Goal: Task Accomplishment & Management: Manage account settings

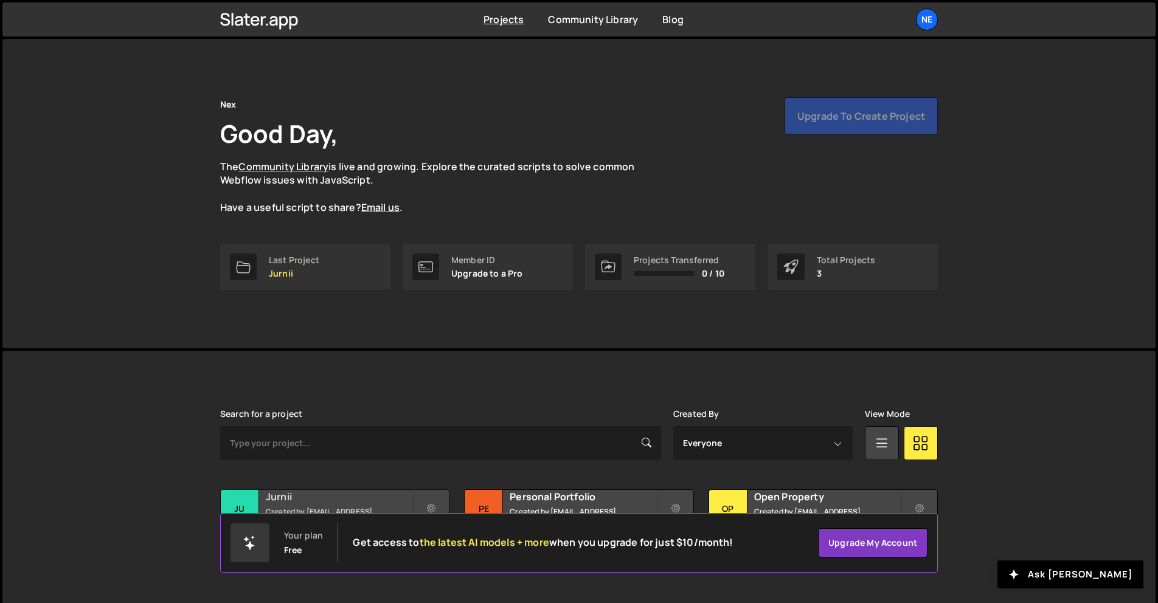
click at [390, 500] on h2 "Jurnii" at bounding box center [339, 496] width 147 height 13
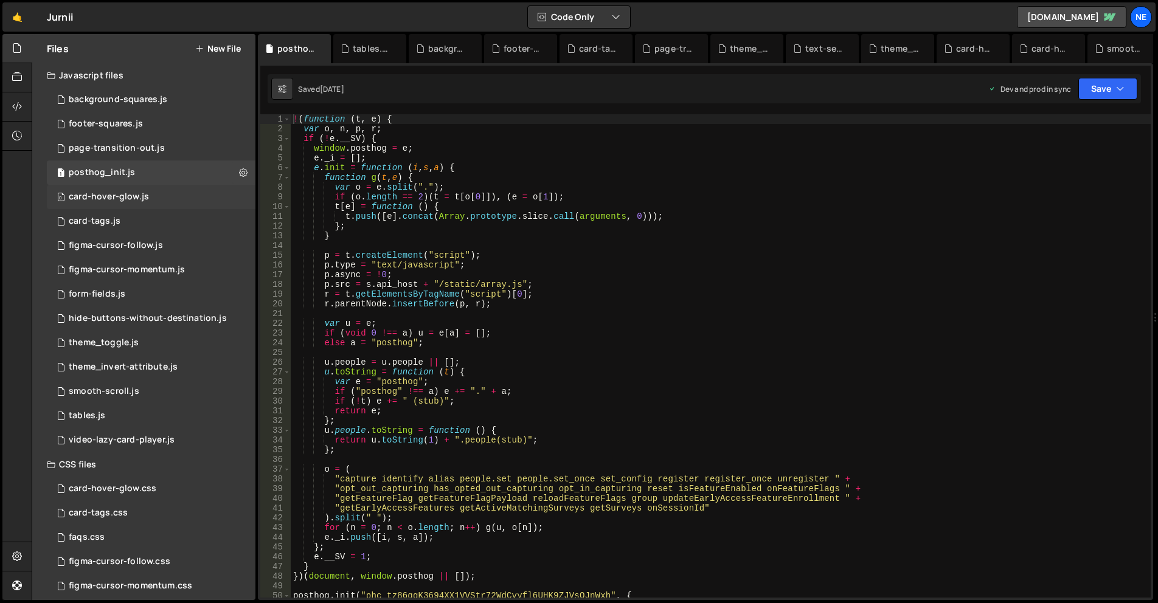
click at [176, 204] on div "0 card-hover-glow.js 0" at bounding box center [151, 197] width 209 height 24
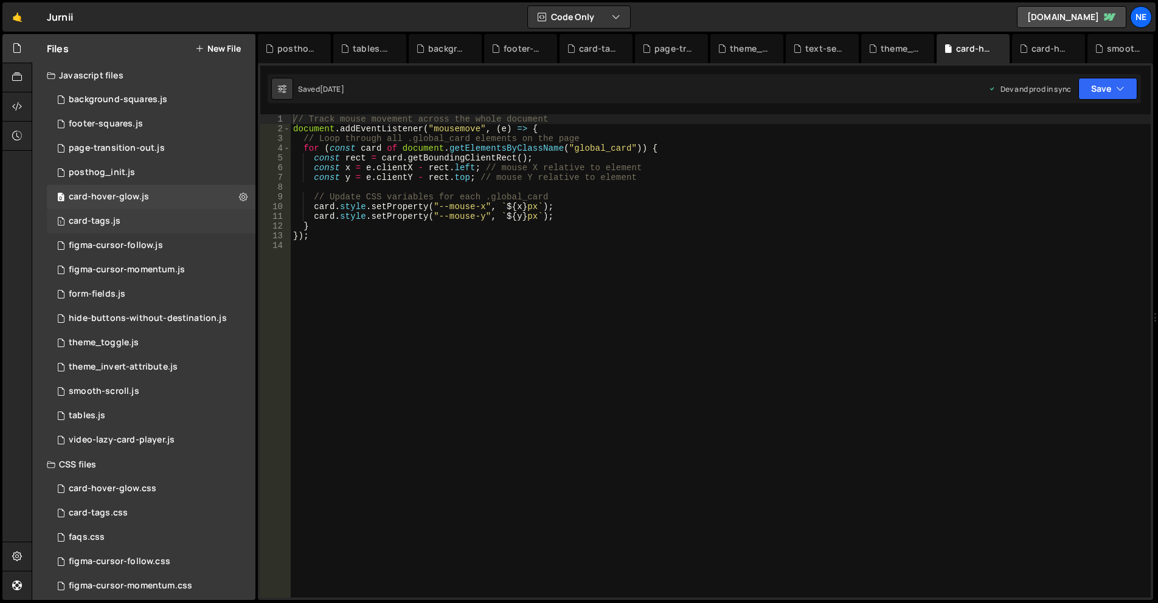
click at [211, 229] on div "1 card-tags.js 0" at bounding box center [151, 221] width 209 height 24
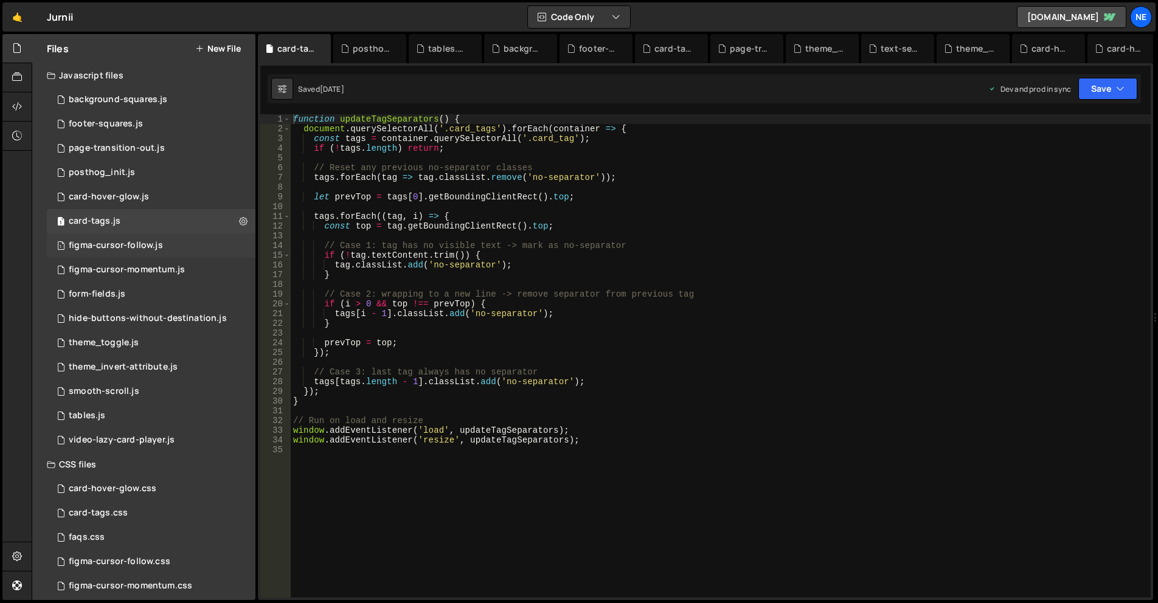
click at [193, 240] on div "1 figma-cursor-follow.js 0" at bounding box center [151, 246] width 209 height 24
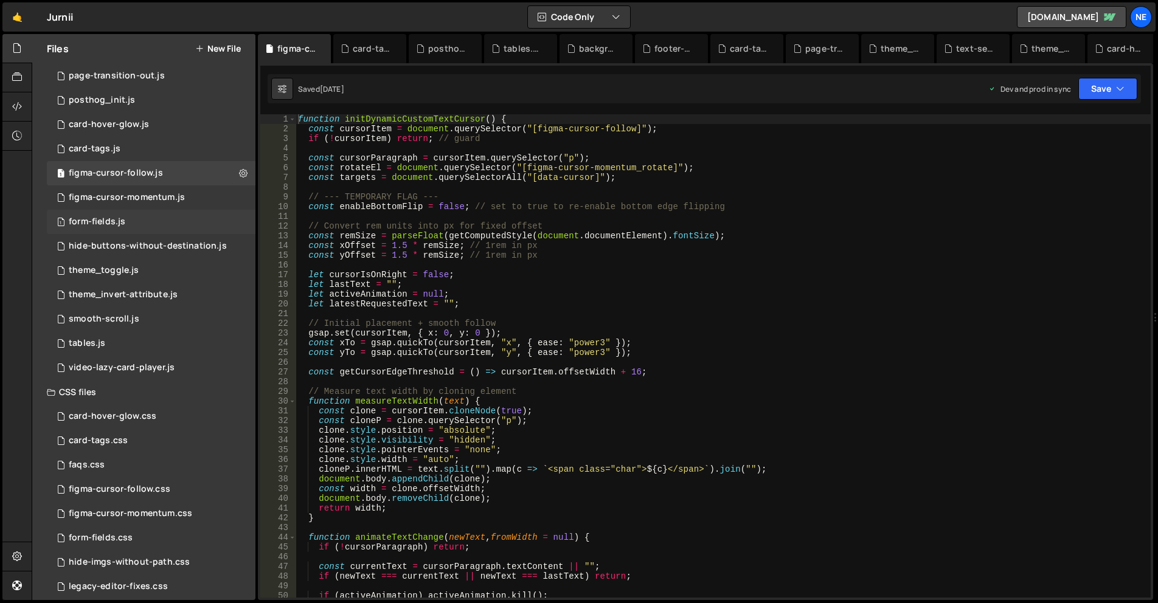
scroll to position [102, 0]
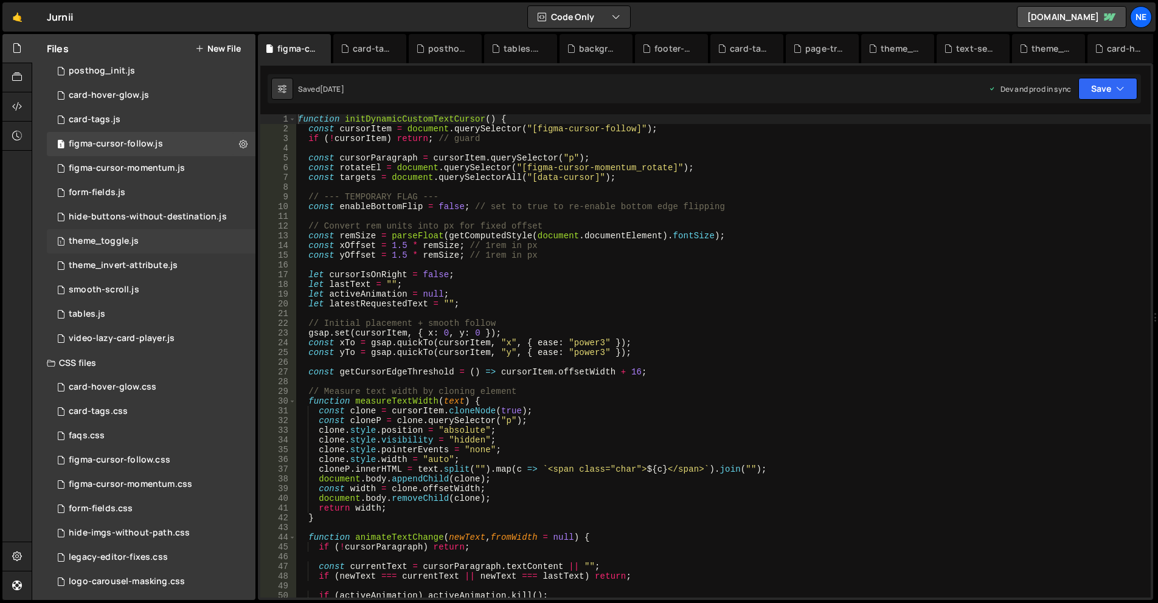
click at [159, 243] on div "1 theme_toggle.js 0" at bounding box center [151, 241] width 209 height 24
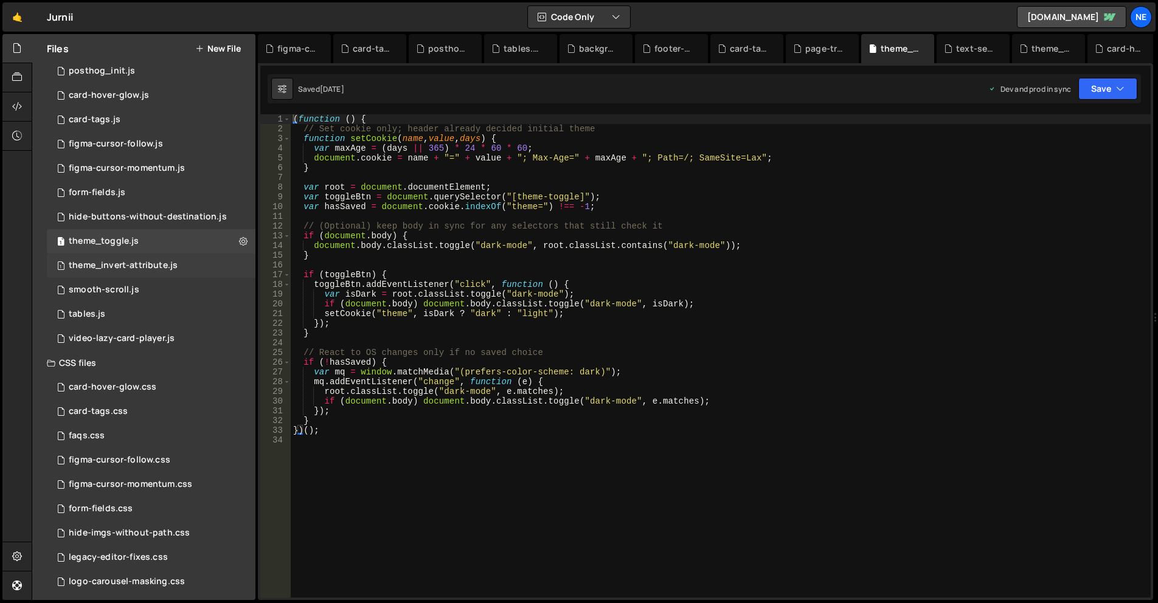
click at [169, 265] on div "theme_invert-attribute.js" at bounding box center [123, 265] width 109 height 11
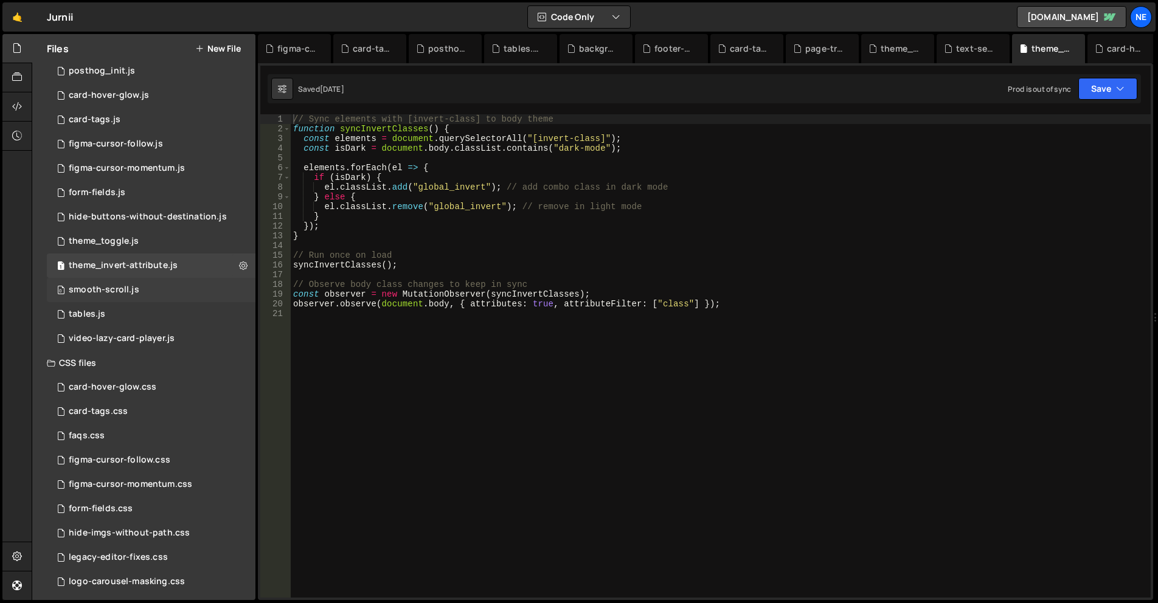
click at [158, 288] on div "0 smooth-scroll.js 0" at bounding box center [151, 290] width 209 height 24
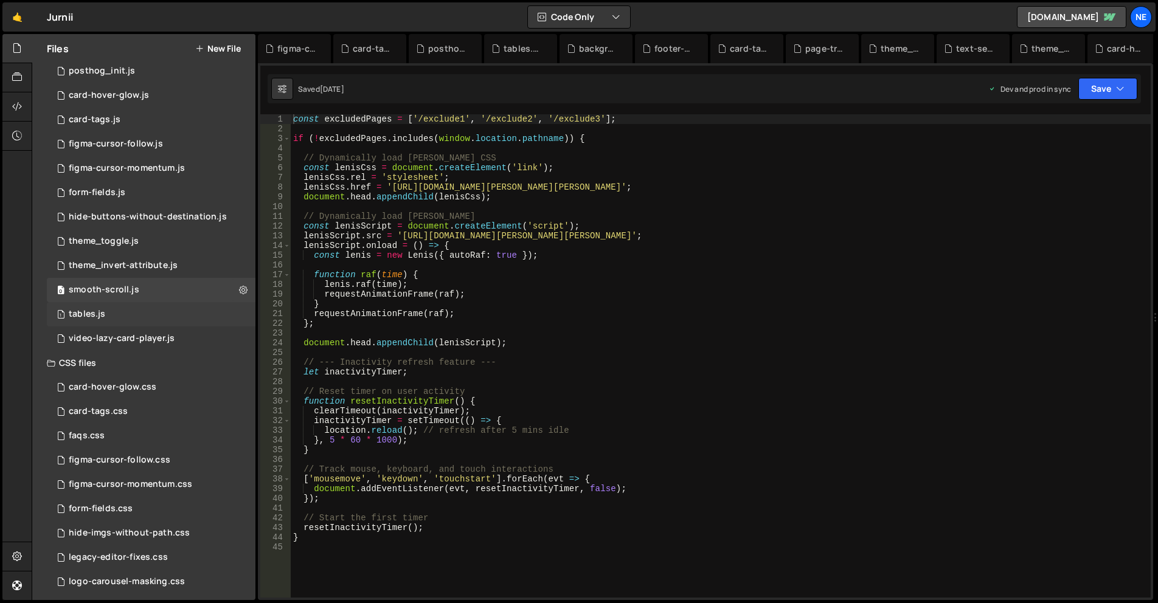
click at [207, 318] on div "1 tables.js 0" at bounding box center [151, 314] width 209 height 24
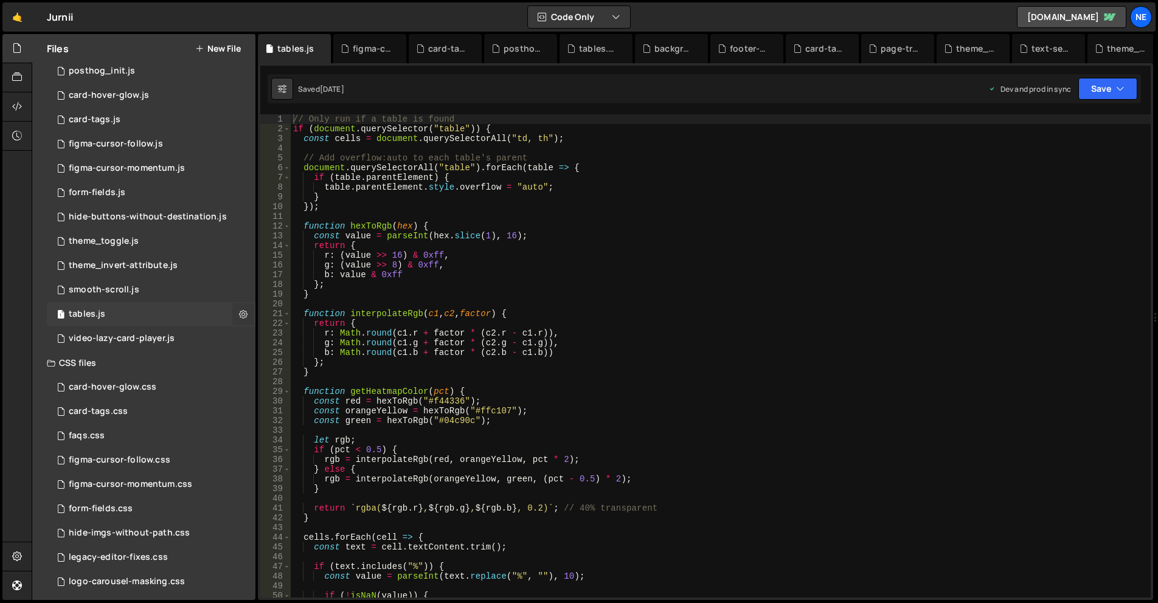
click at [243, 318] on icon at bounding box center [243, 314] width 9 height 12
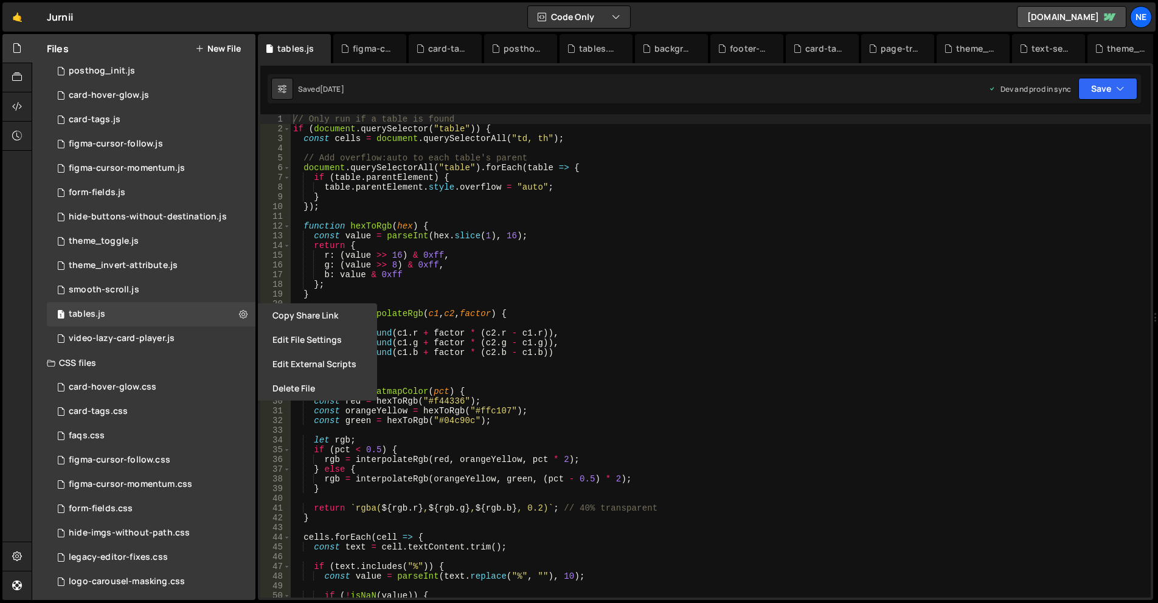
click at [310, 335] on button "Edit File Settings" at bounding box center [317, 340] width 119 height 24
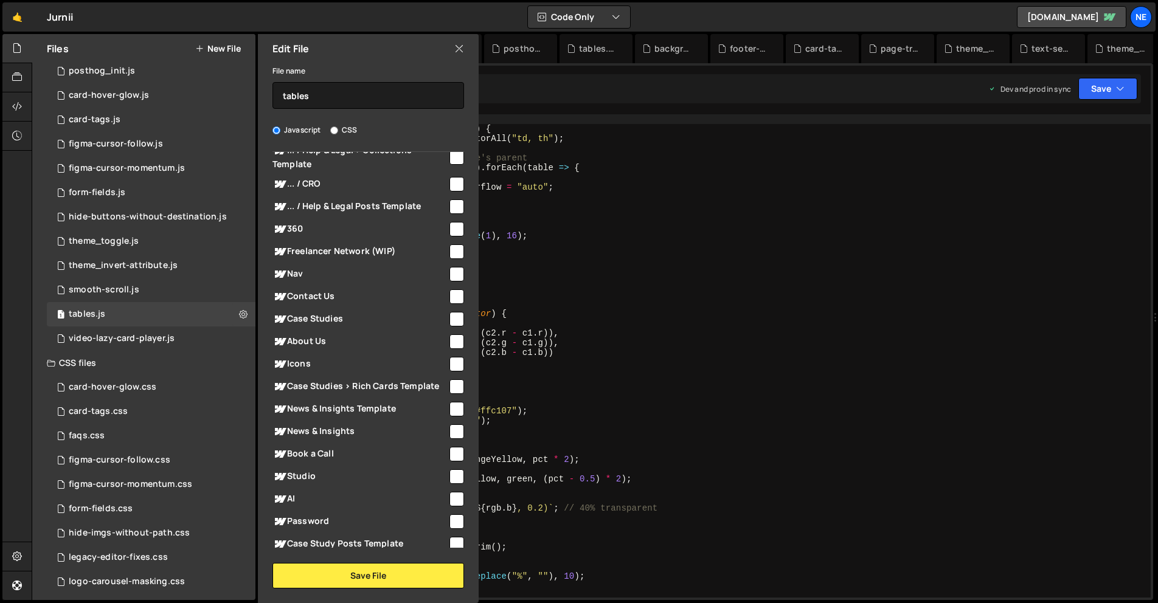
scroll to position [304, 0]
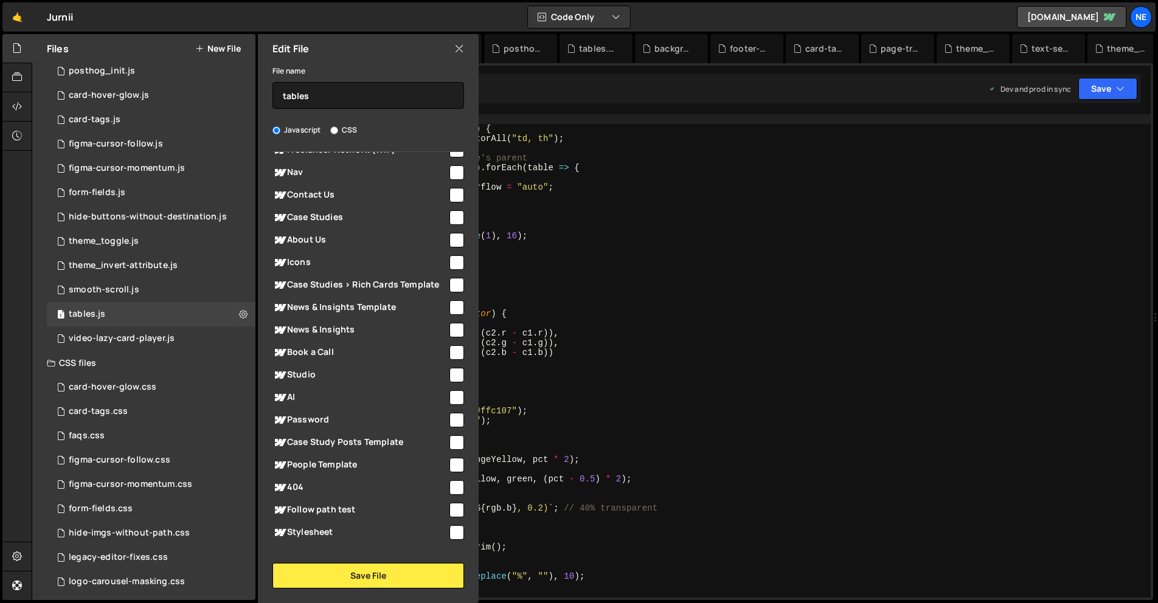
click at [376, 288] on span "Case Studies > Rich Cards Template" at bounding box center [360, 285] width 175 height 15
checkbox input "false"
click at [345, 443] on span "Case Study Posts Template" at bounding box center [360, 443] width 175 height 15
checkbox input "true"
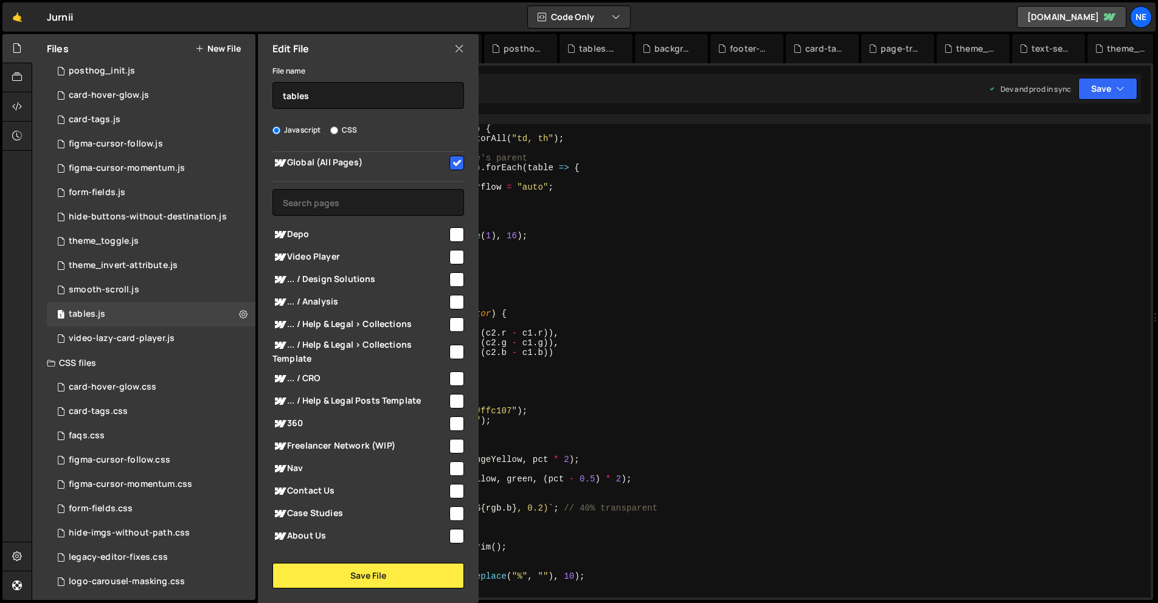
scroll to position [0, 0]
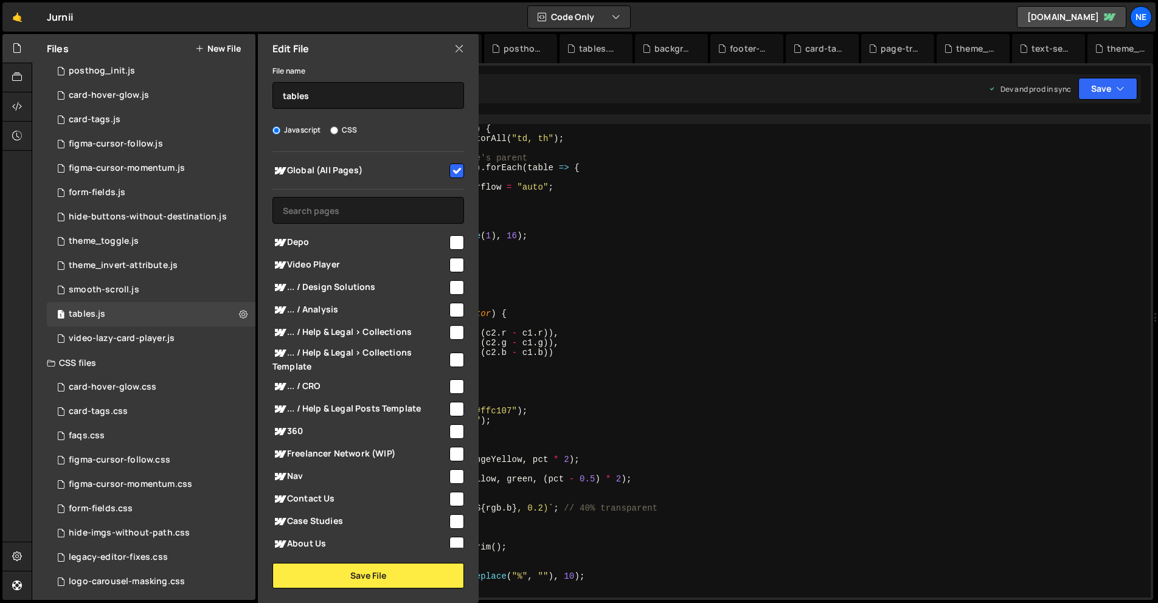
click at [391, 176] on span "Global (All Pages)" at bounding box center [360, 171] width 175 height 15
checkbox input "false"
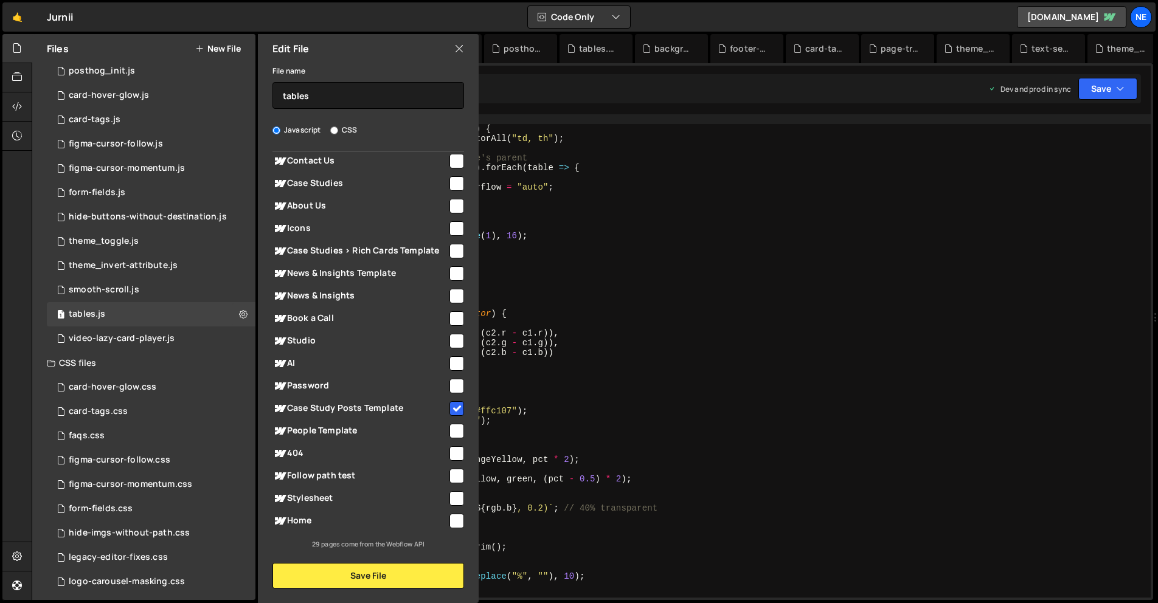
scroll to position [340, 0]
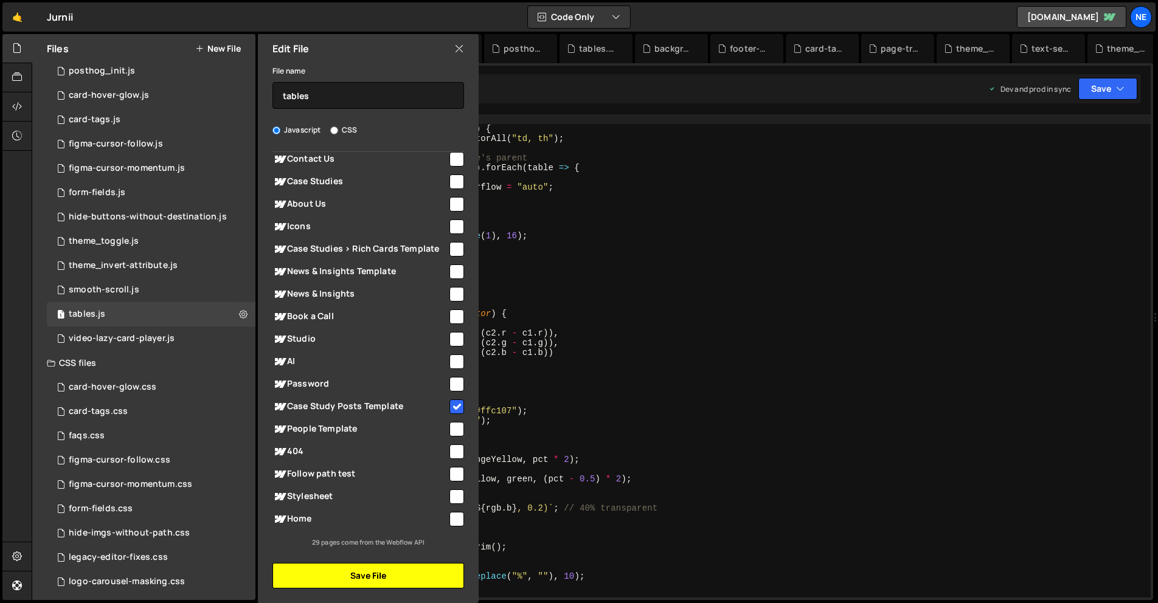
click at [376, 571] on button "Save File" at bounding box center [369, 576] width 192 height 26
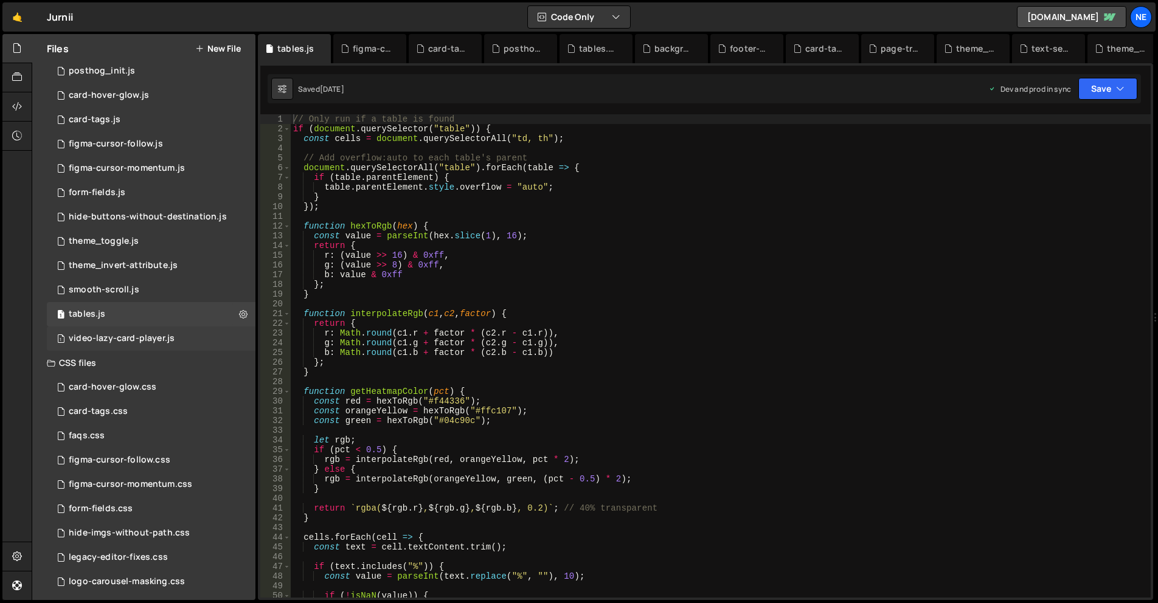
click at [172, 343] on div "video-lazy-card-player.js" at bounding box center [122, 338] width 106 height 11
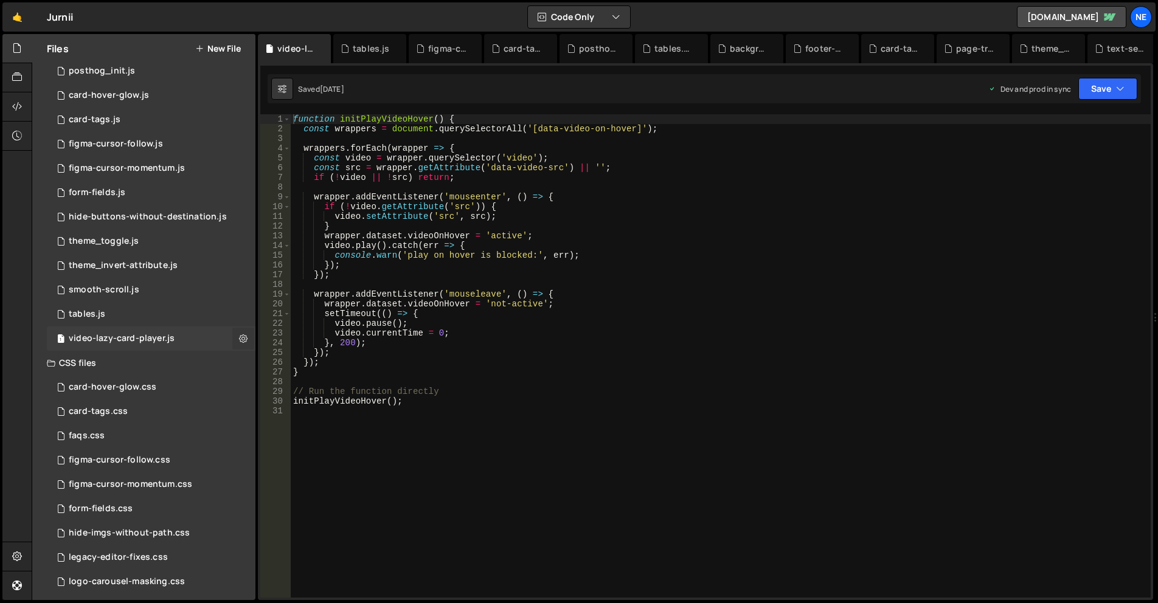
click at [238, 338] on button at bounding box center [243, 339] width 22 height 22
type input "video-lazy-card-player"
radio input "true"
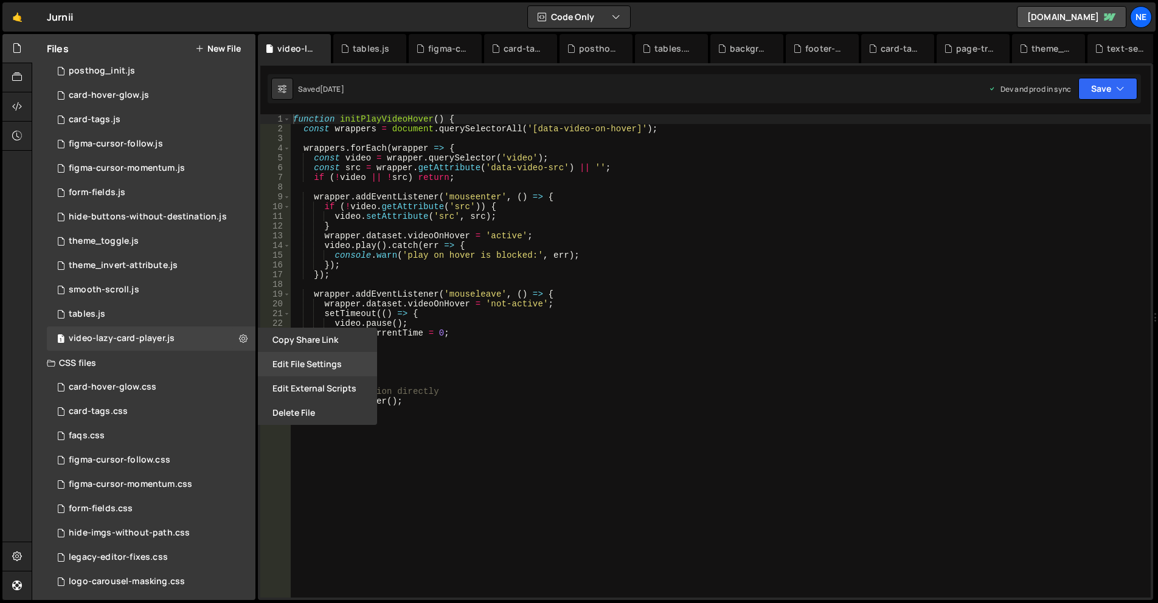
click at [305, 366] on button "Edit File Settings" at bounding box center [317, 364] width 119 height 24
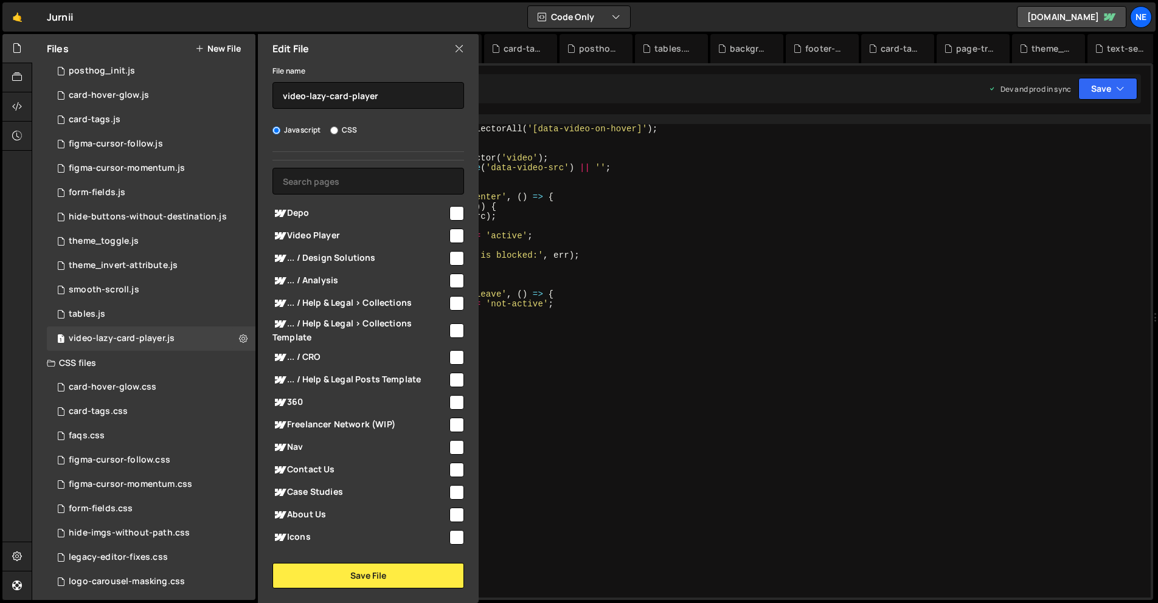
scroll to position [0, 0]
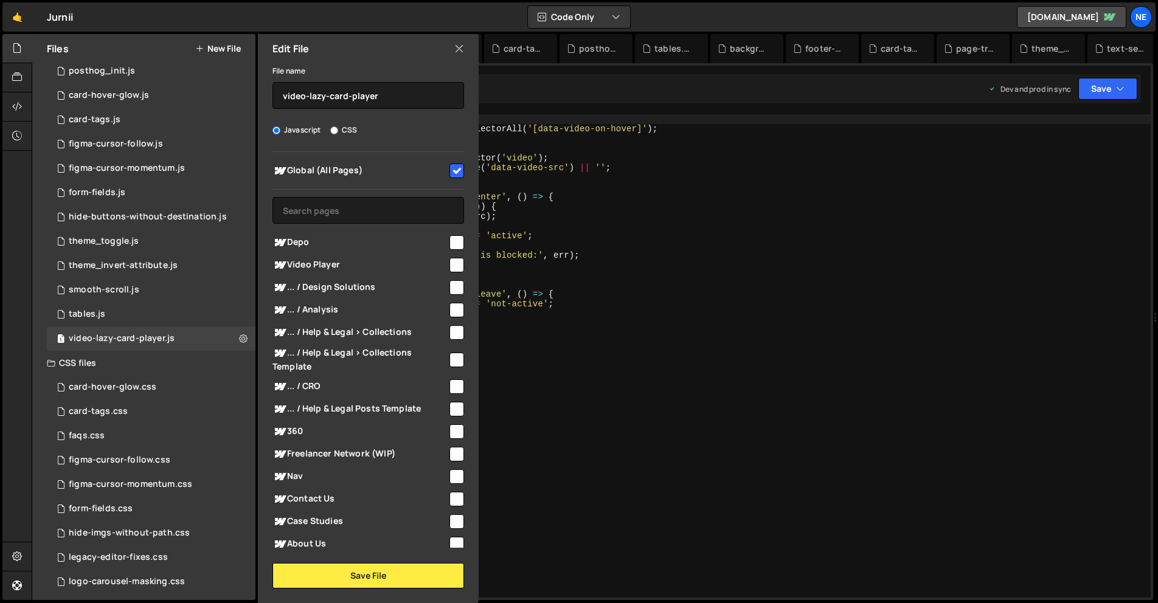
click at [389, 171] on span "Global (All Pages)" at bounding box center [360, 171] width 175 height 15
checkbox input "false"
click at [355, 571] on button "Save File" at bounding box center [369, 576] width 192 height 26
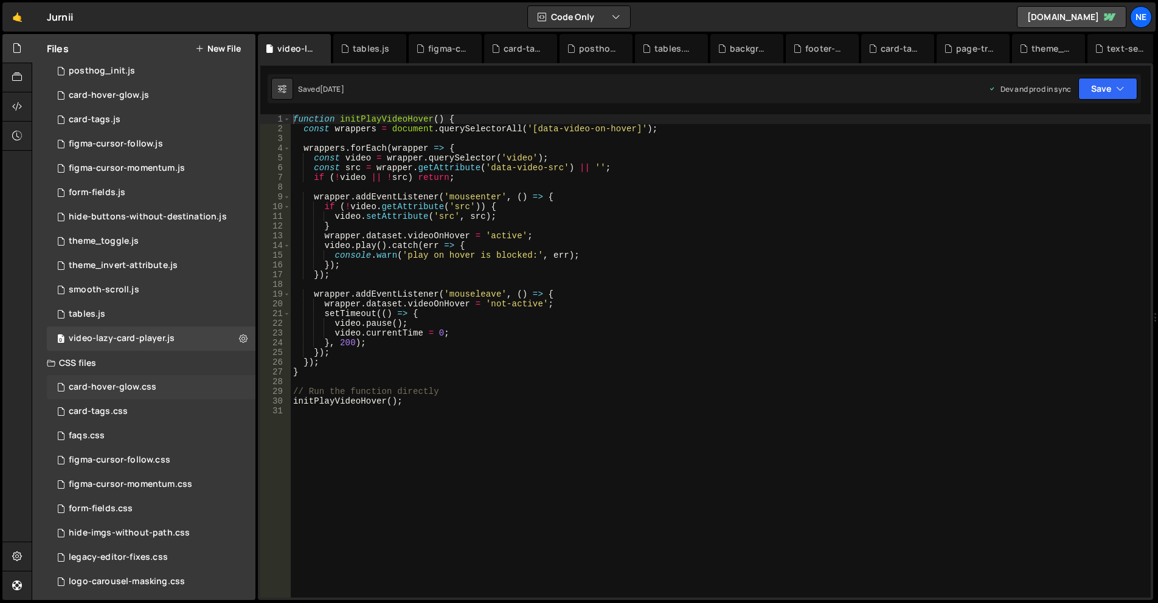
click at [209, 383] on div "card-hover-glow.css 0" at bounding box center [151, 387] width 209 height 24
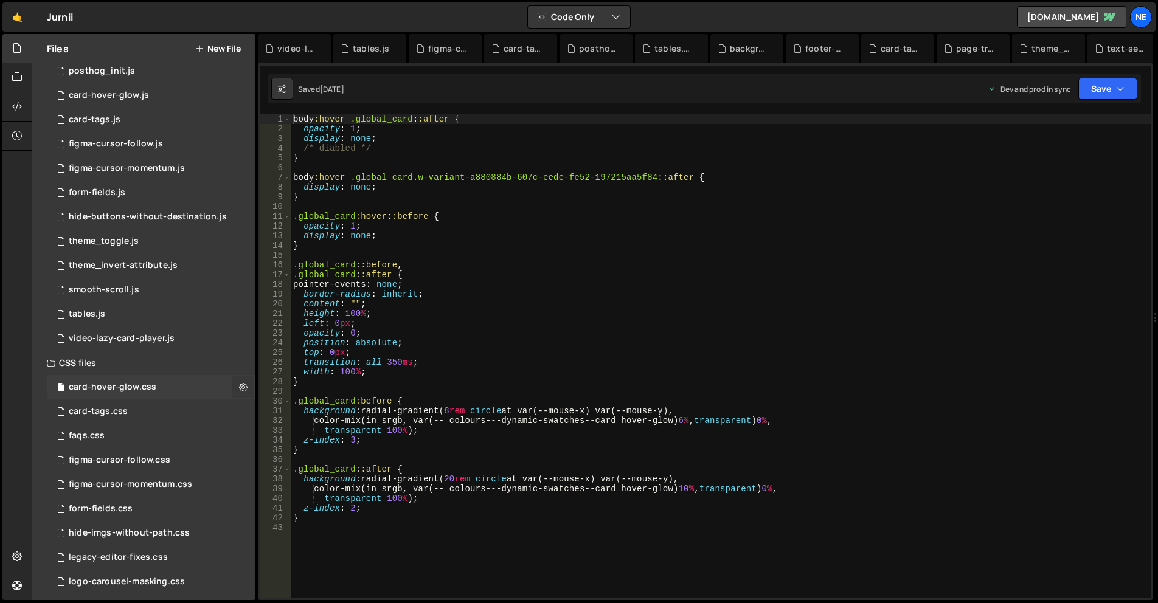
click at [238, 387] on button at bounding box center [243, 388] width 22 height 22
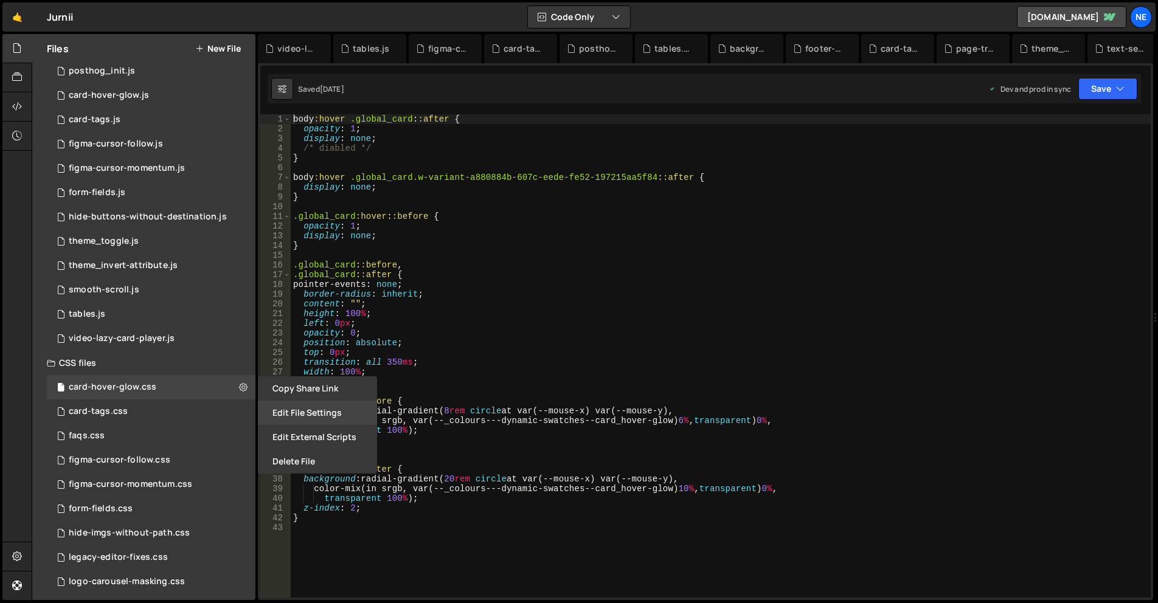
click at [282, 417] on button "Edit File Settings" at bounding box center [317, 413] width 119 height 24
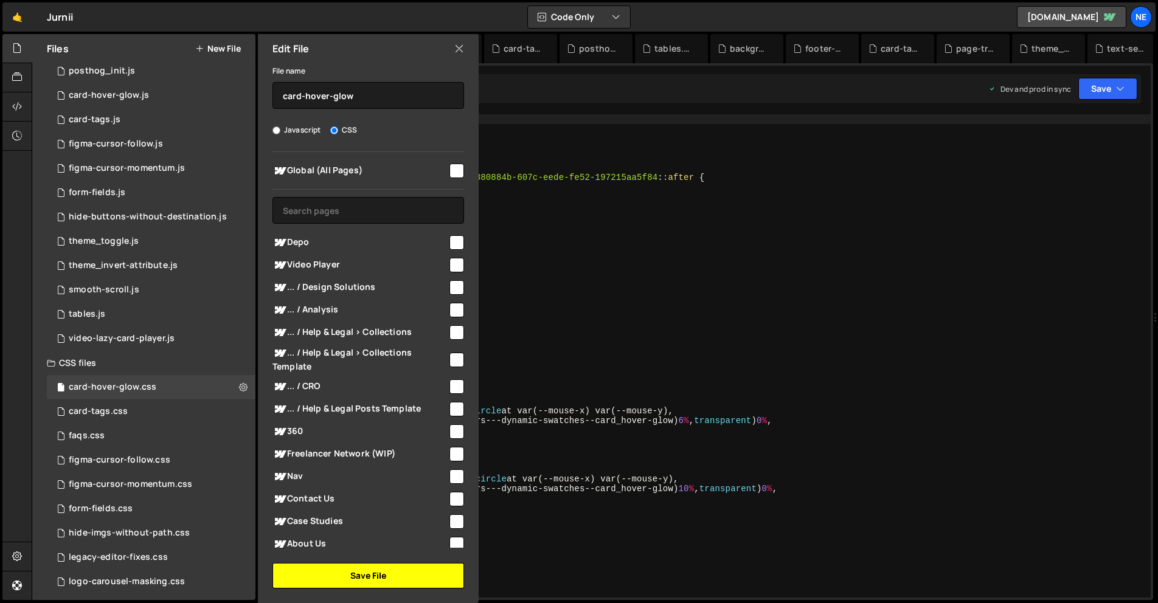
click at [355, 567] on button "Save File" at bounding box center [369, 576] width 192 height 26
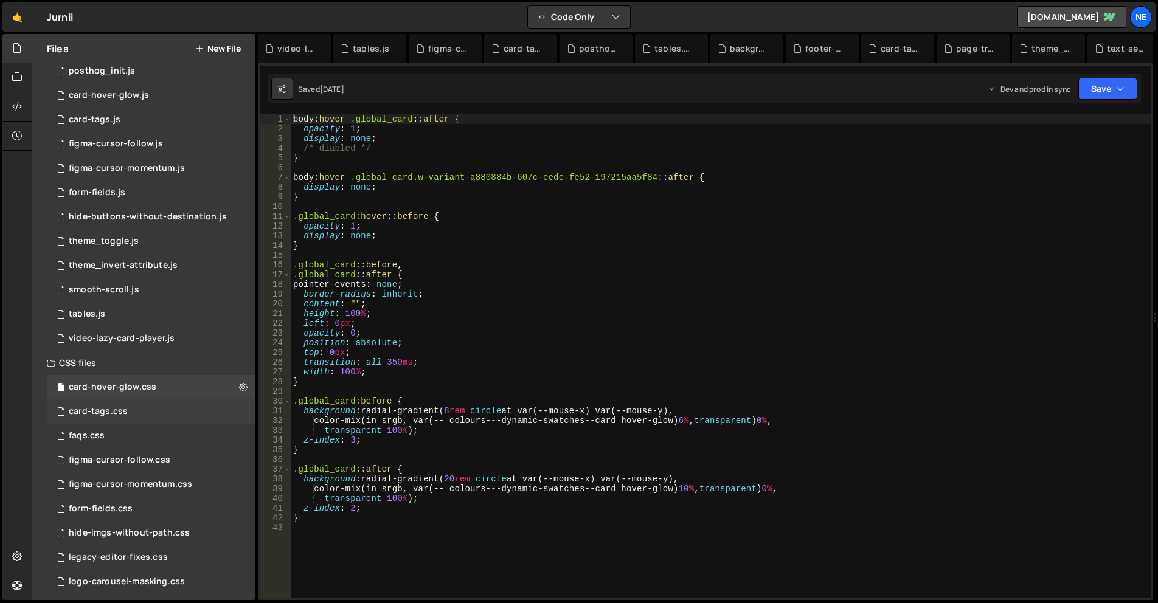
click at [195, 407] on div "card-tags.css 0" at bounding box center [151, 412] width 209 height 24
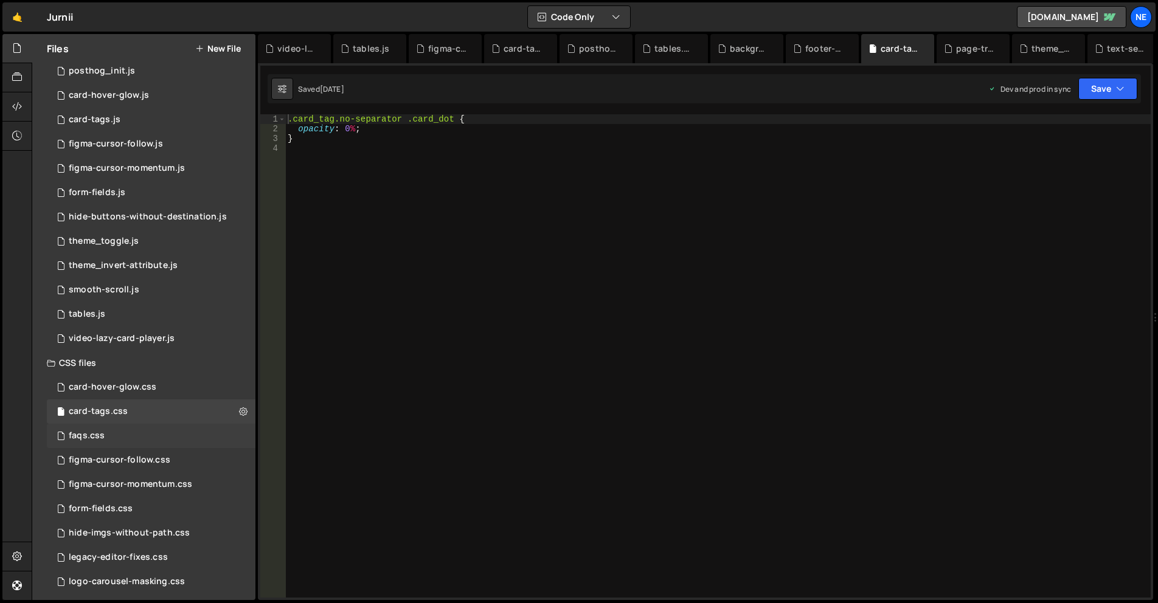
click at [183, 436] on div "faqs.css 0" at bounding box center [151, 436] width 209 height 24
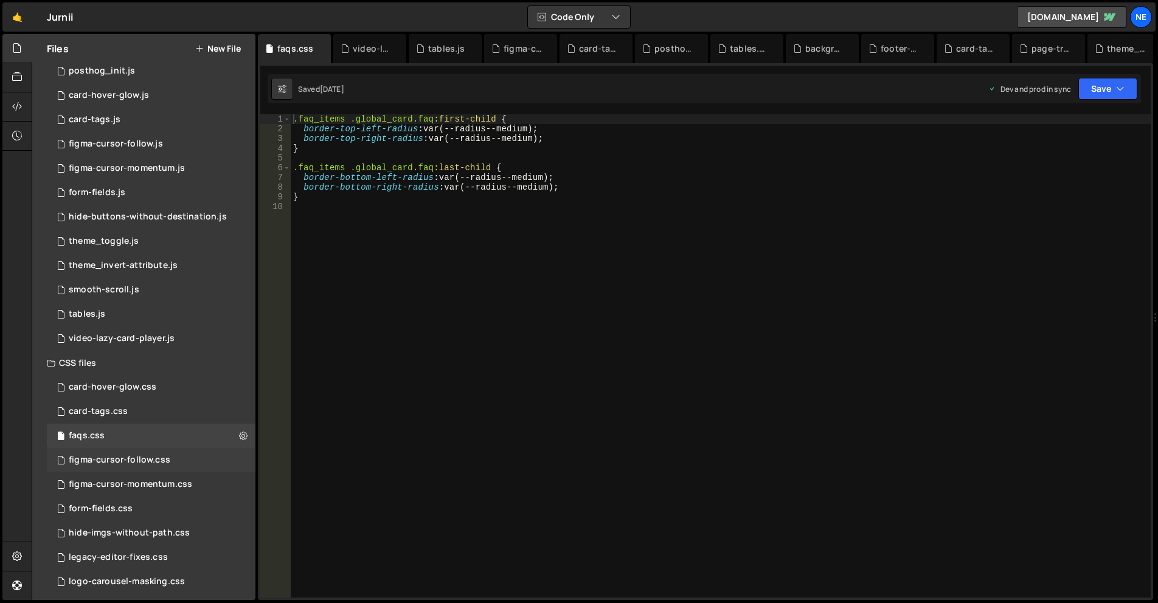
click at [183, 458] on div "figma-cursor-follow.css 0" at bounding box center [151, 460] width 209 height 24
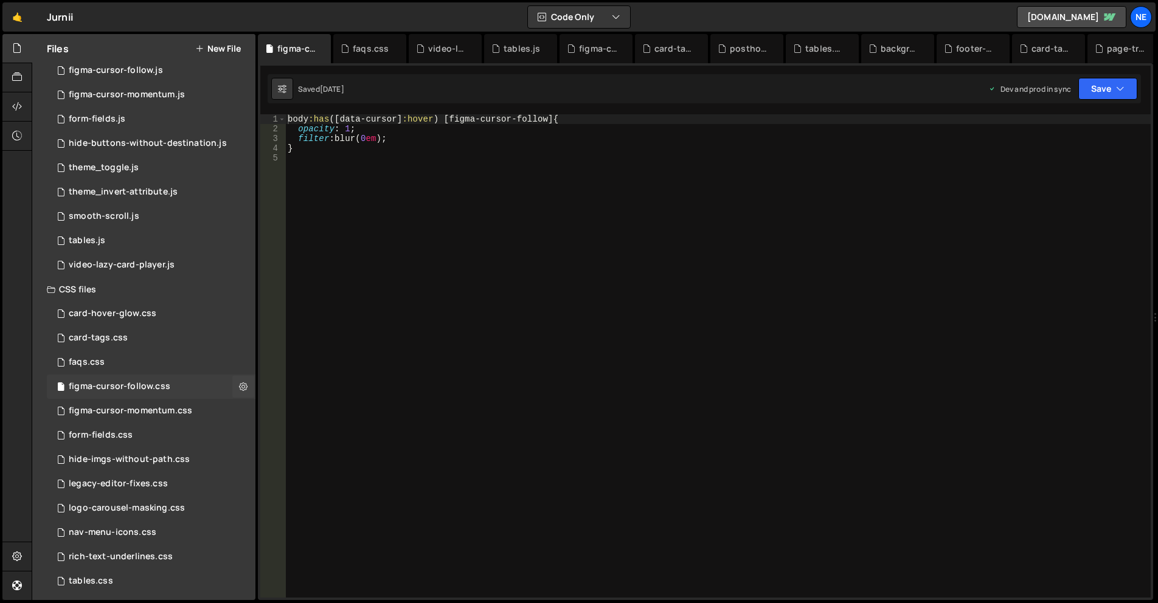
scroll to position [203, 0]
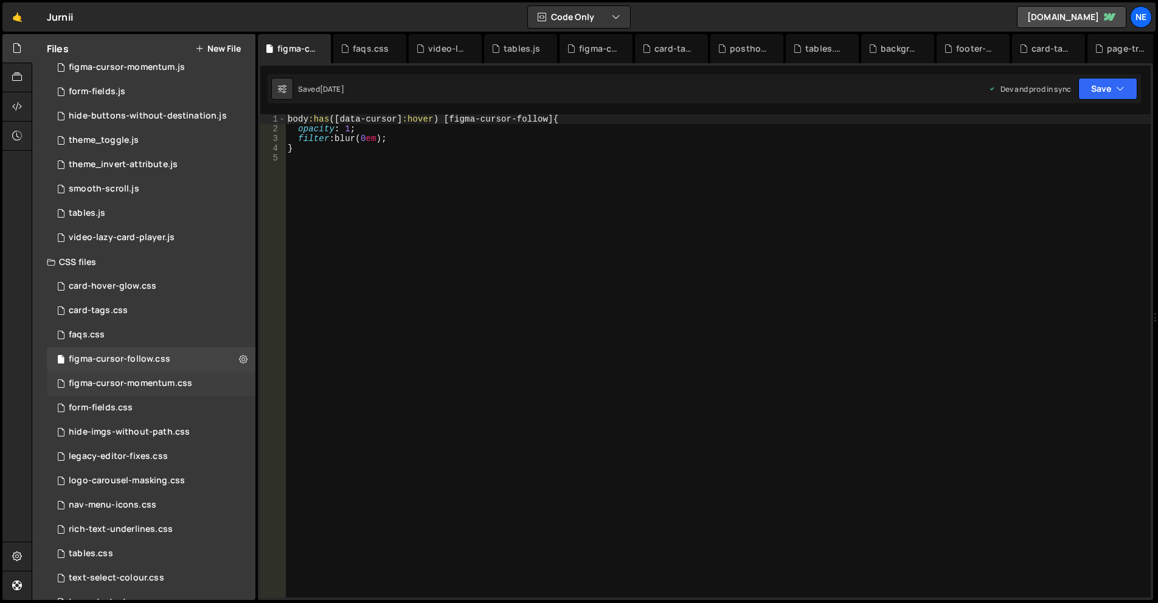
click at [176, 387] on div "figma-cursor-momentum.css" at bounding box center [130, 383] width 123 height 11
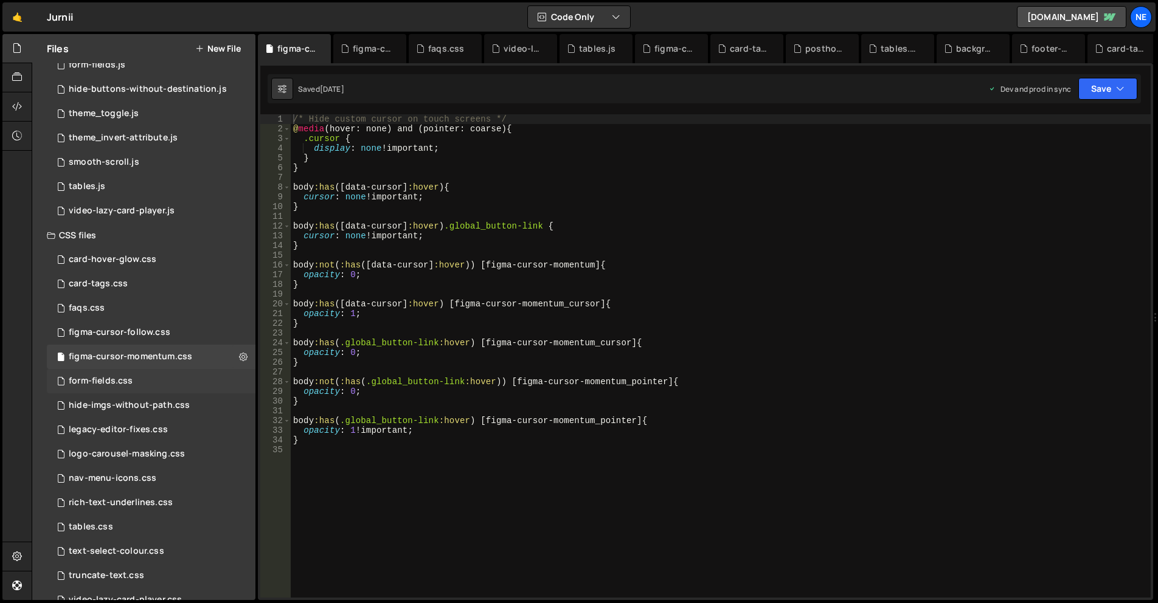
scroll to position [254, 0]
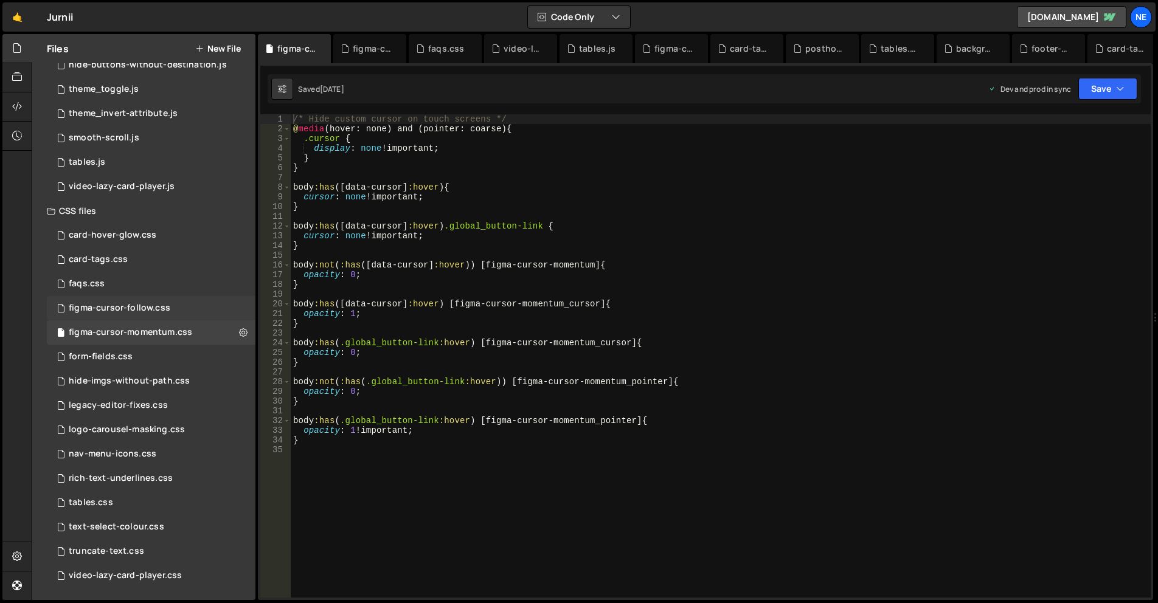
click at [164, 306] on div "figma-cursor-follow.css" at bounding box center [120, 308] width 102 height 11
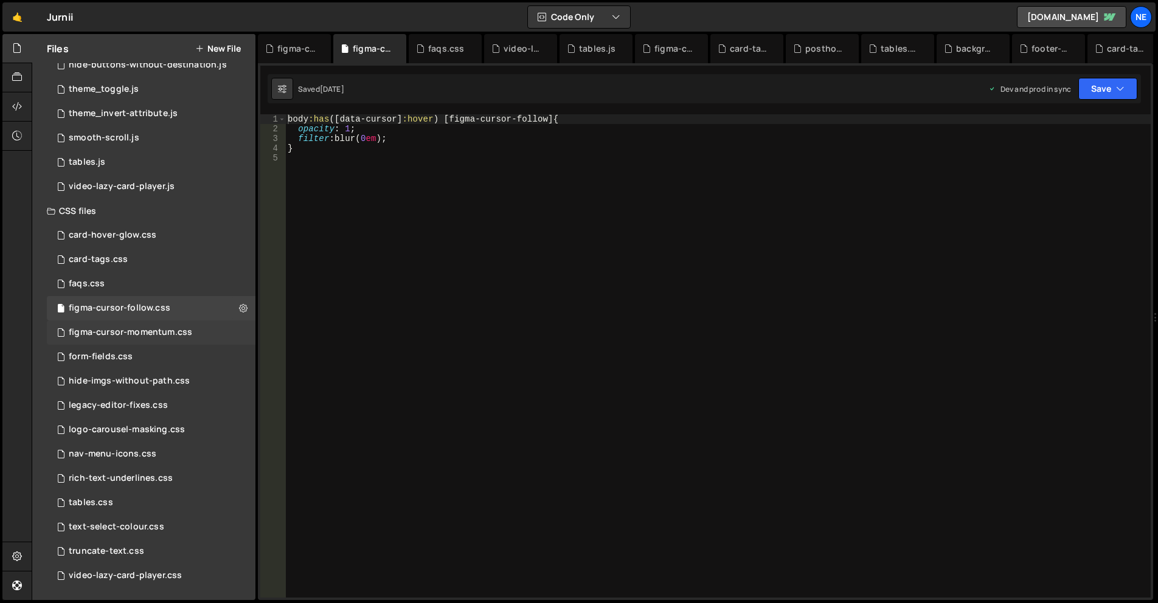
click at [164, 330] on div "figma-cursor-momentum.css" at bounding box center [130, 332] width 123 height 11
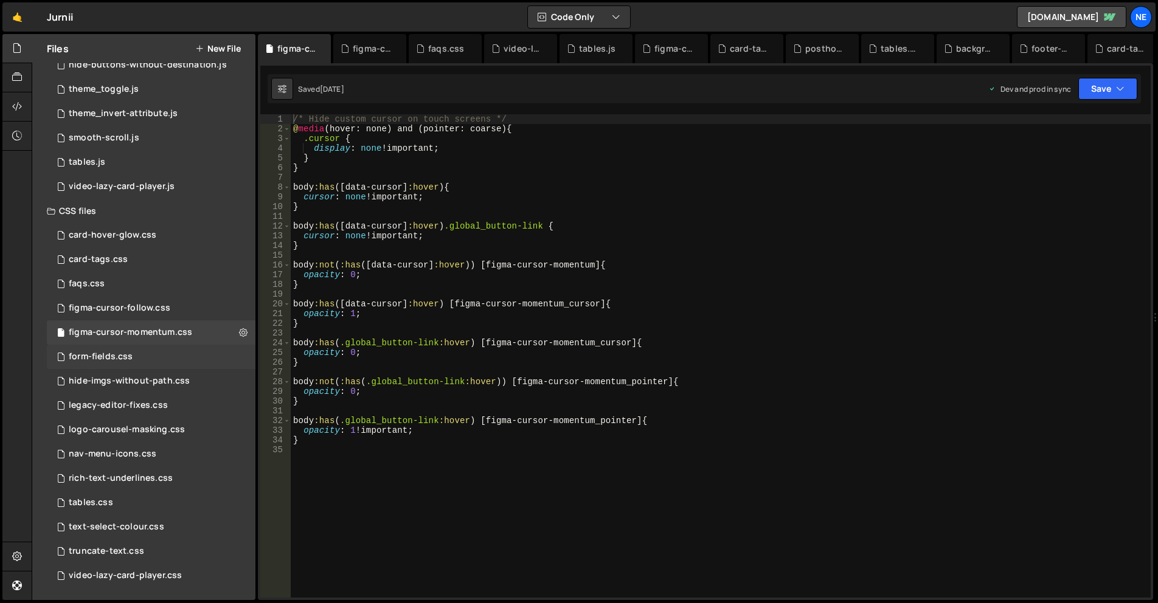
click at [165, 361] on div "form-fields.css 0" at bounding box center [151, 357] width 209 height 24
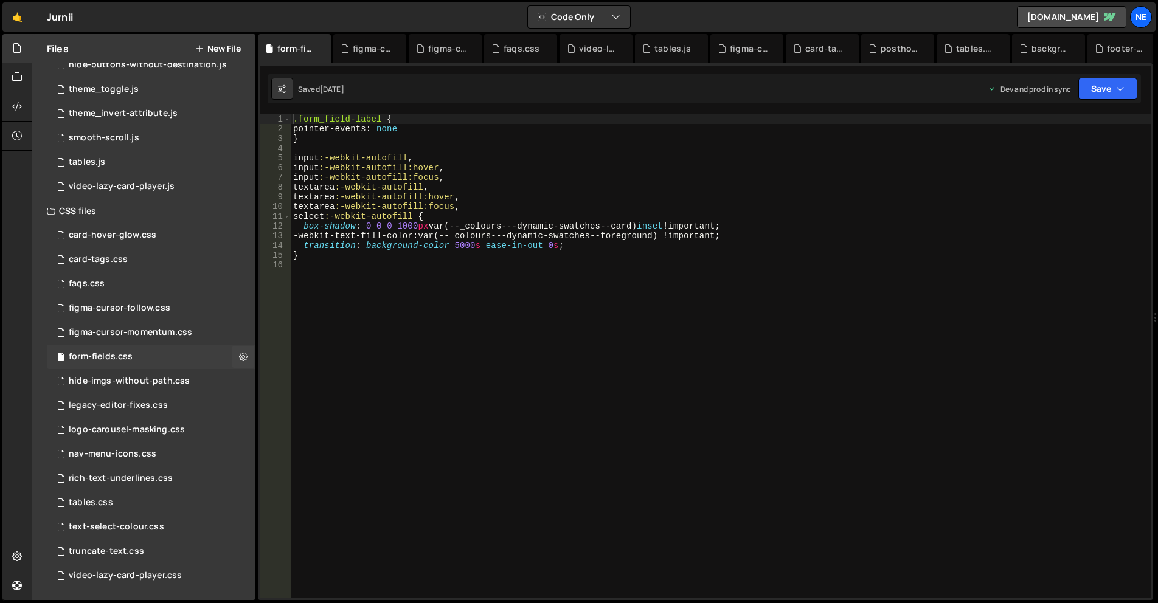
scroll to position [844, 0]
click at [161, 330] on div "figma-cursor-momentum.css" at bounding box center [130, 332] width 123 height 11
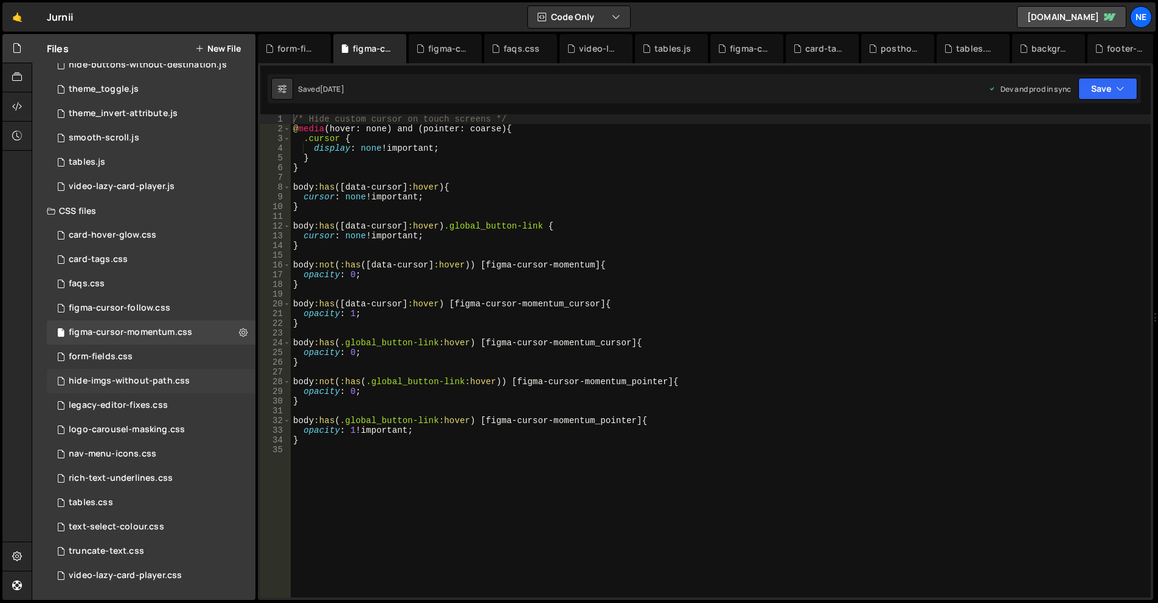
click at [154, 386] on div "hide-imgs-without-path.css" at bounding box center [129, 381] width 121 height 11
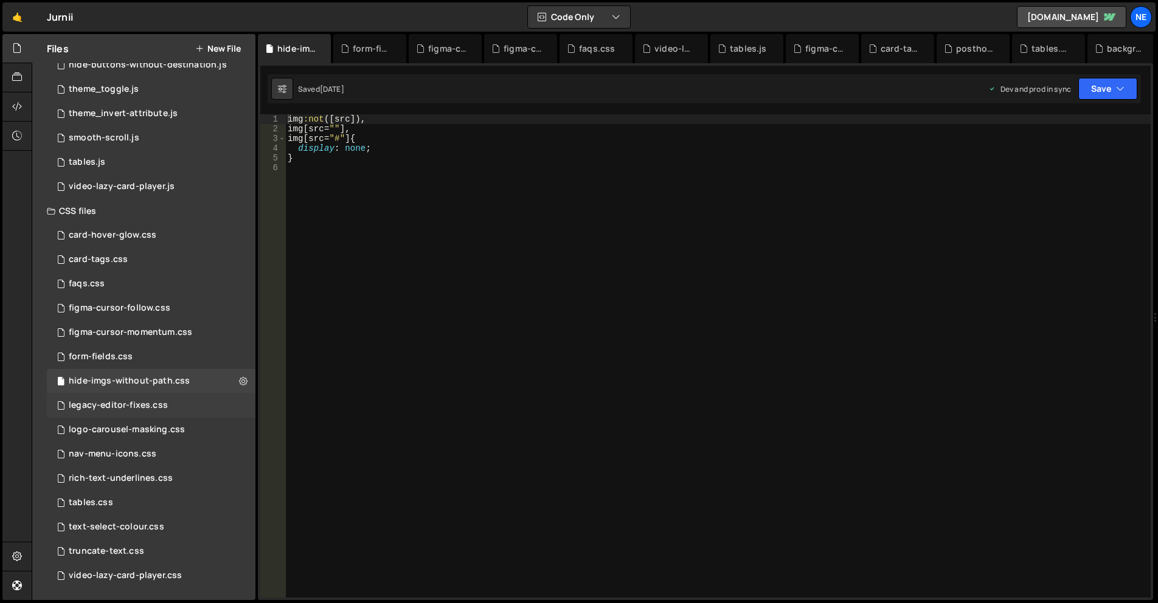
click at [151, 408] on div "legacy-editor-fixes.css" at bounding box center [118, 405] width 99 height 11
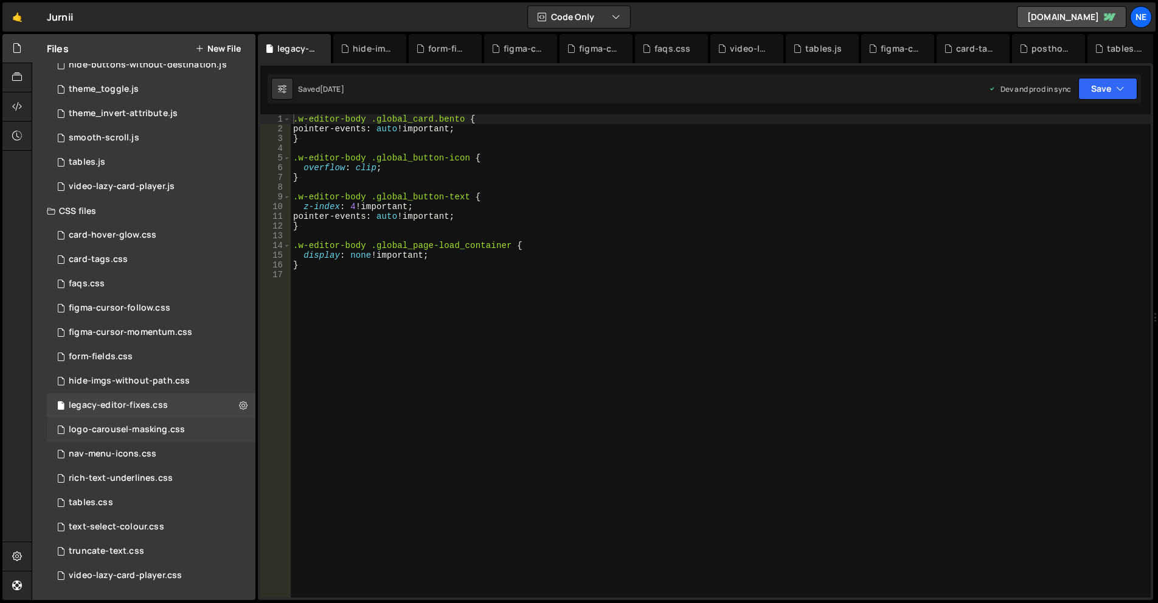
click at [162, 426] on div "logo-carousel-masking.css" at bounding box center [127, 430] width 116 height 11
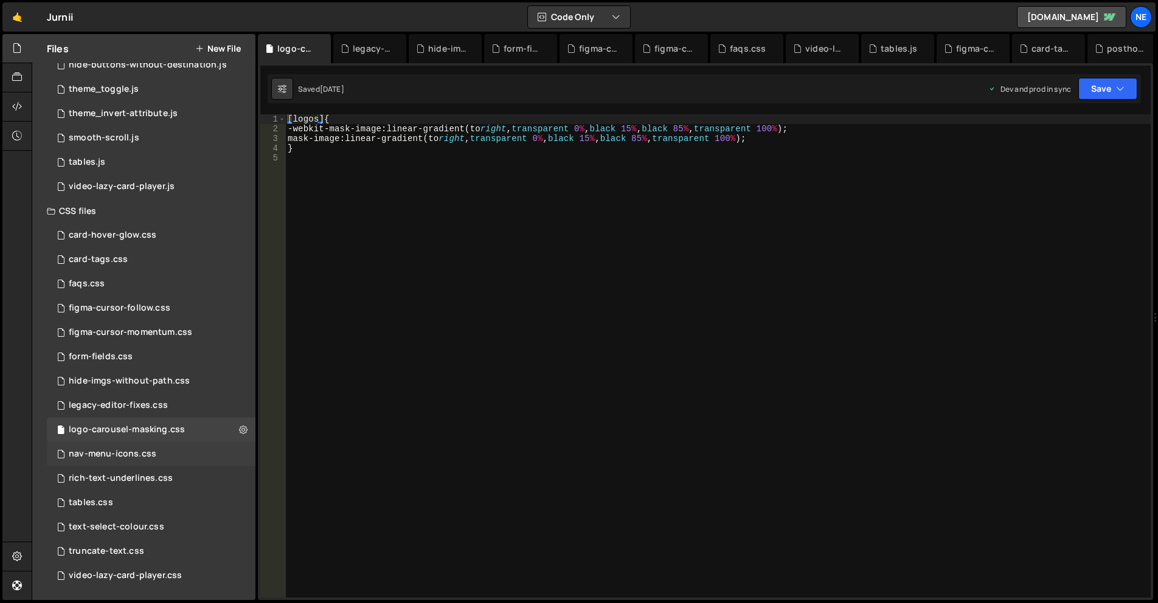
click at [159, 454] on div "nav-menu-icons.css 0" at bounding box center [151, 454] width 209 height 24
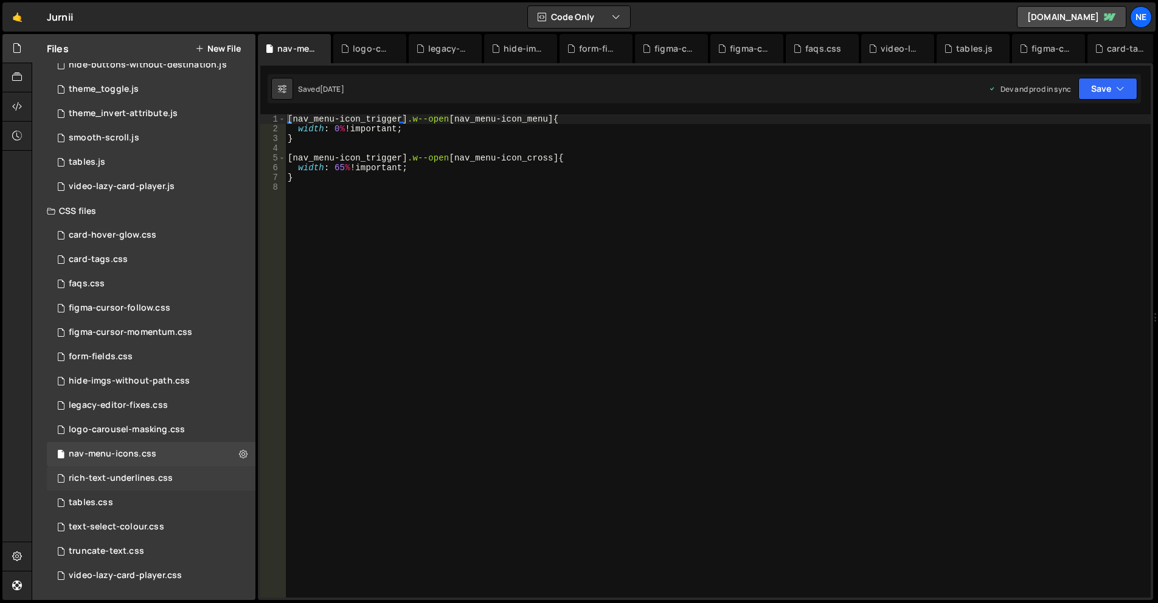
click at [149, 478] on div "rich-text-underlines.css" at bounding box center [121, 478] width 104 height 11
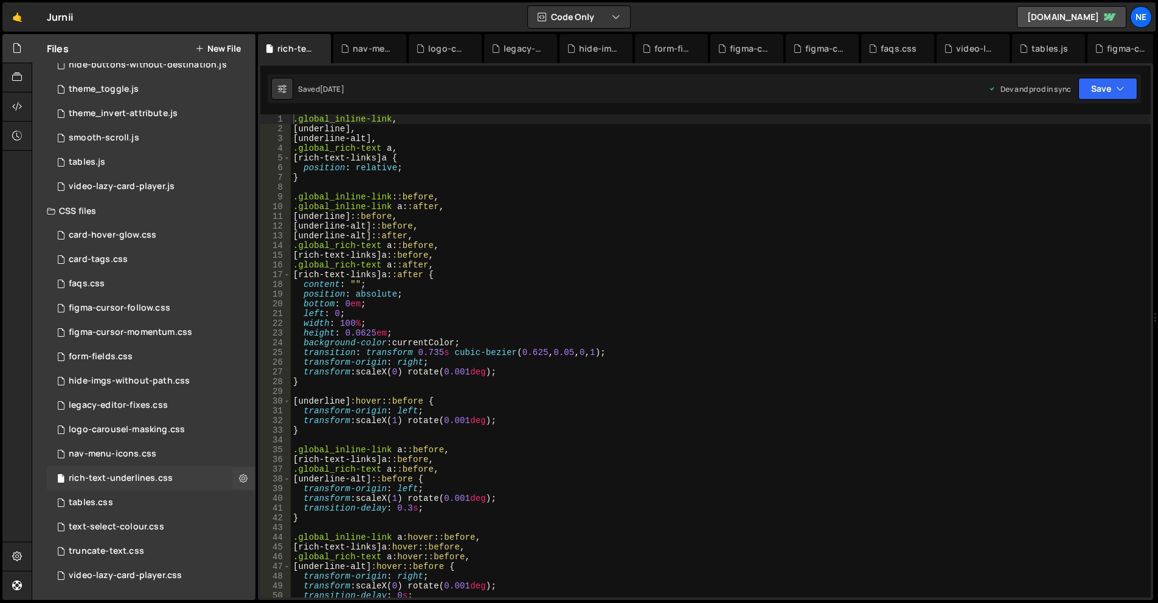
click at [168, 488] on div "rich-text-underlines.css 0" at bounding box center [151, 479] width 209 height 24
click at [167, 500] on div "tables.css 0" at bounding box center [151, 503] width 209 height 24
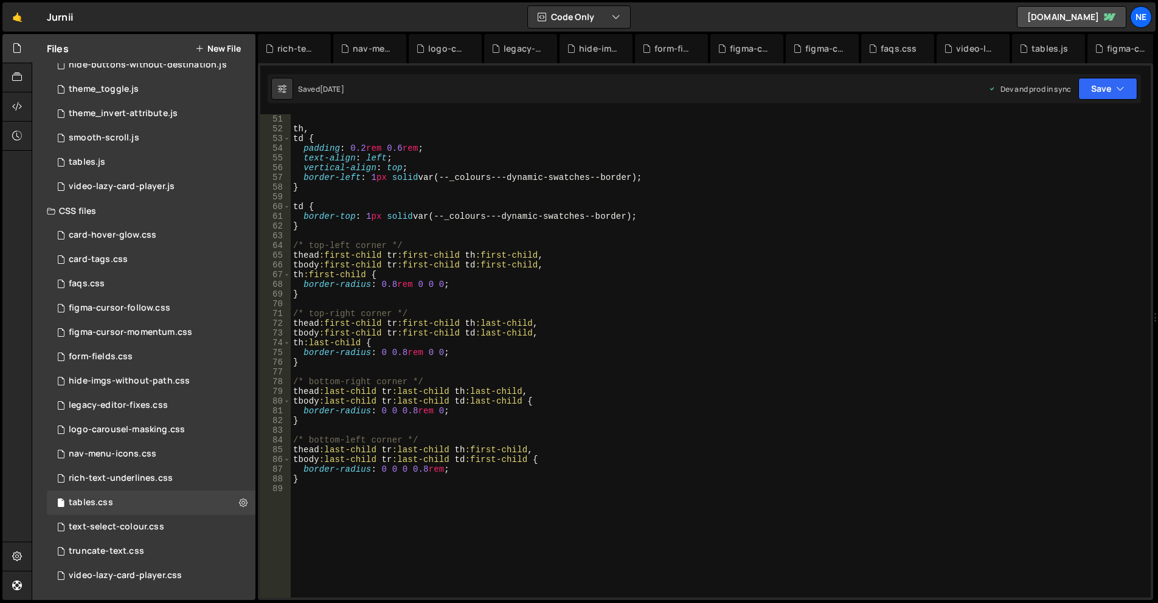
scroll to position [426, 0]
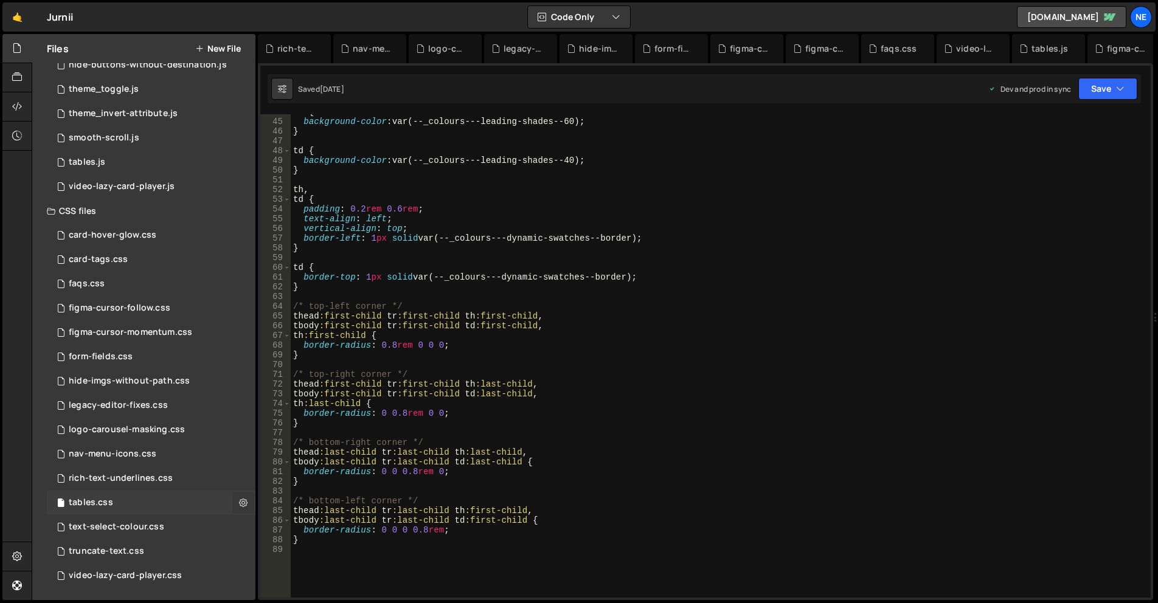
click at [246, 500] on icon at bounding box center [243, 503] width 9 height 12
type input "tables"
radio input "false"
radio input "true"
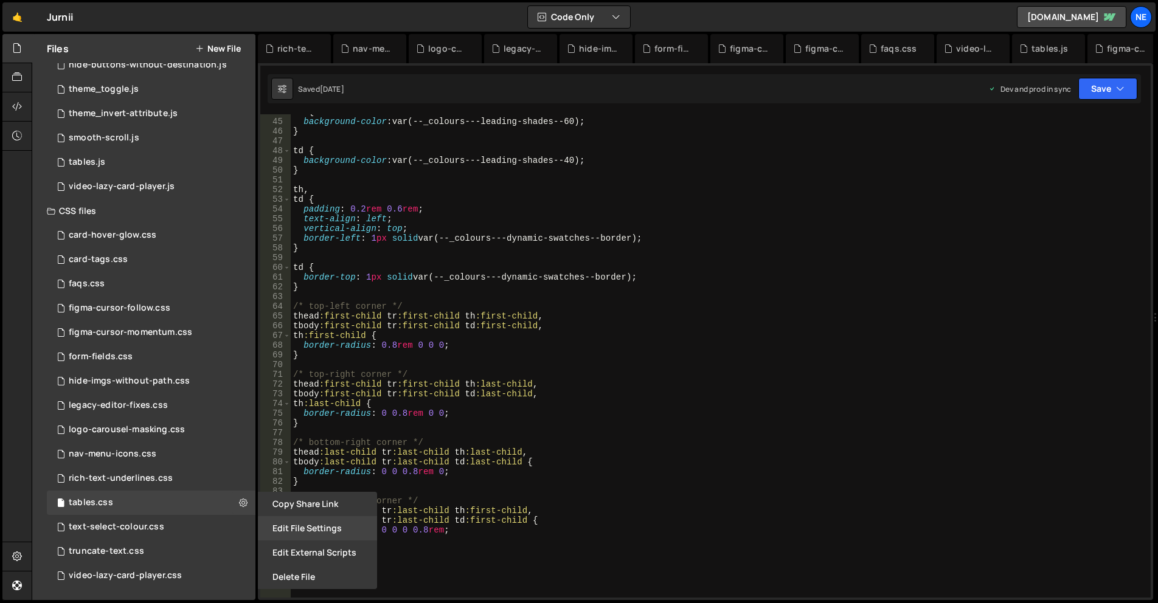
click at [279, 530] on button "Edit File Settings" at bounding box center [317, 529] width 119 height 24
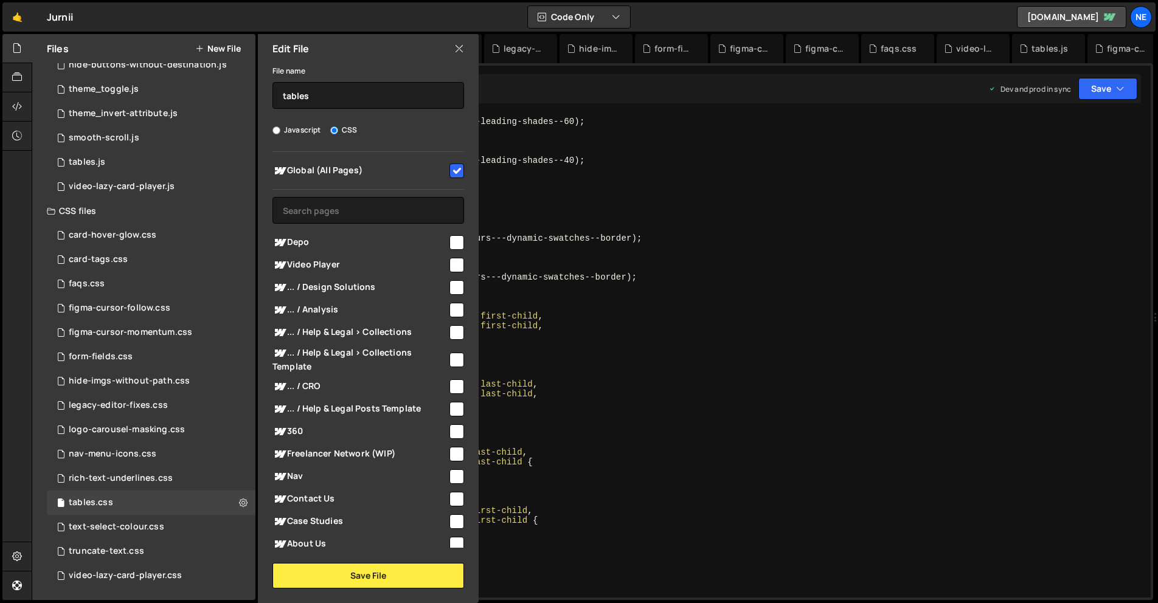
click at [380, 169] on span "Global (All Pages)" at bounding box center [360, 171] width 175 height 15
checkbox input "false"
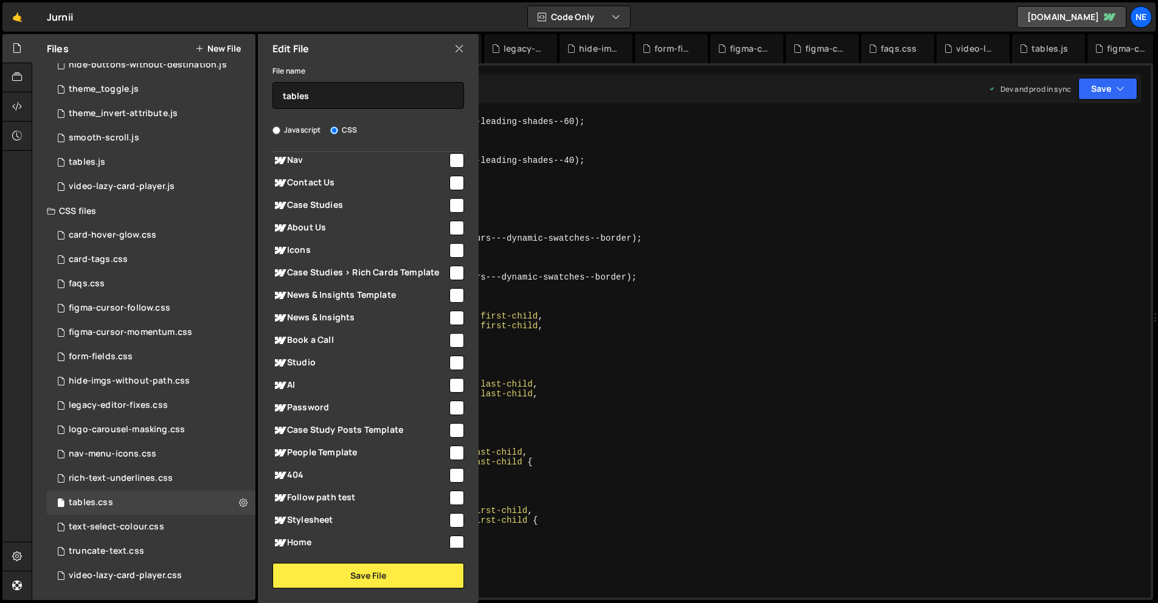
scroll to position [340, 0]
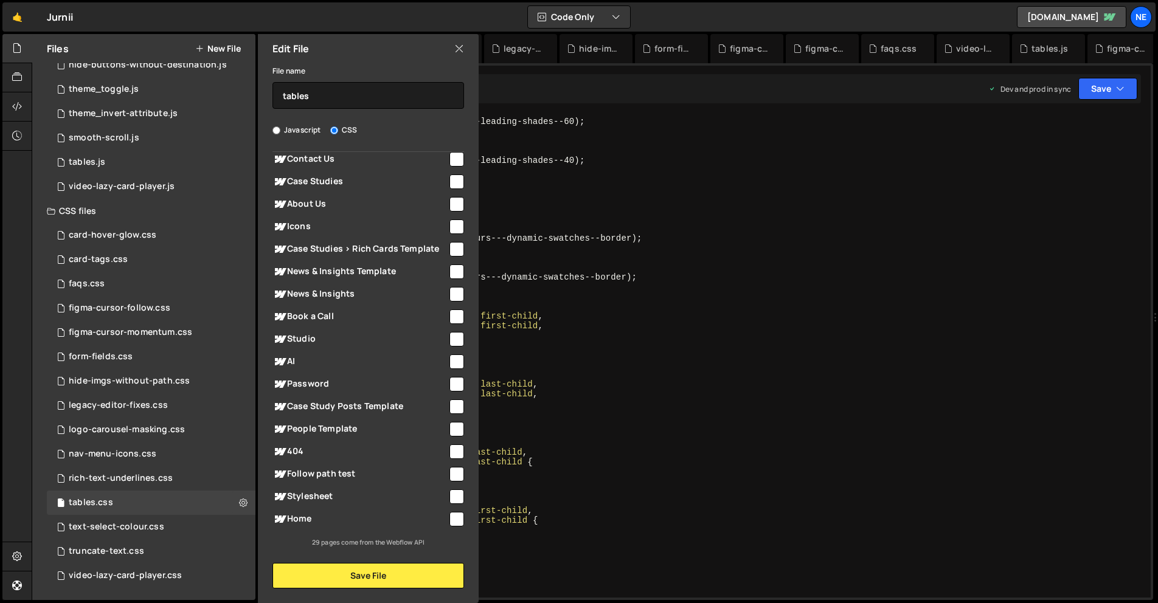
click at [352, 405] on span "Case Study Posts Template" at bounding box center [360, 407] width 175 height 15
checkbox input "true"
drag, startPoint x: 354, startPoint y: 576, endPoint x: 349, endPoint y: 571, distance: 6.9
click at [354, 576] on button "Save File" at bounding box center [369, 576] width 192 height 26
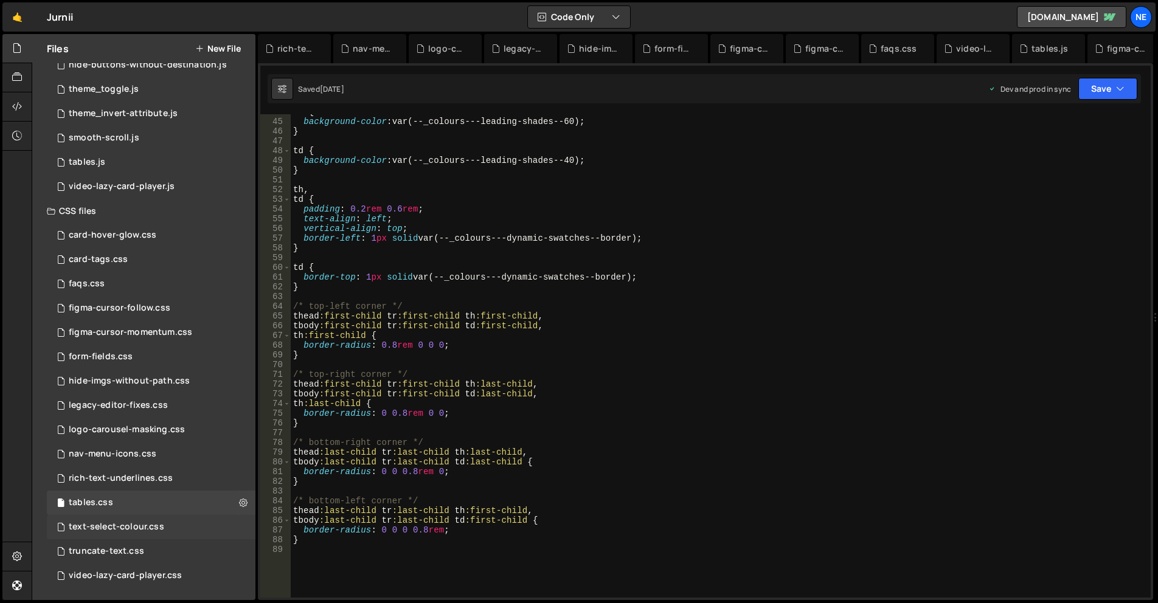
click at [188, 527] on div "text-select-colour.css 0" at bounding box center [151, 527] width 209 height 24
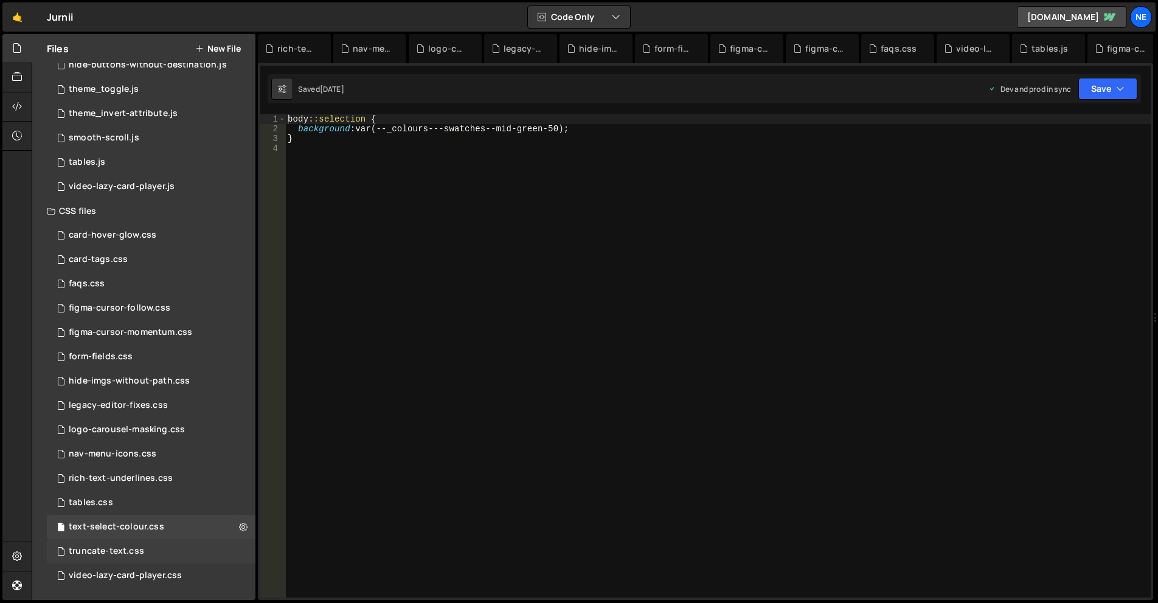
click at [189, 551] on div "truncate-text.css 0" at bounding box center [151, 552] width 209 height 24
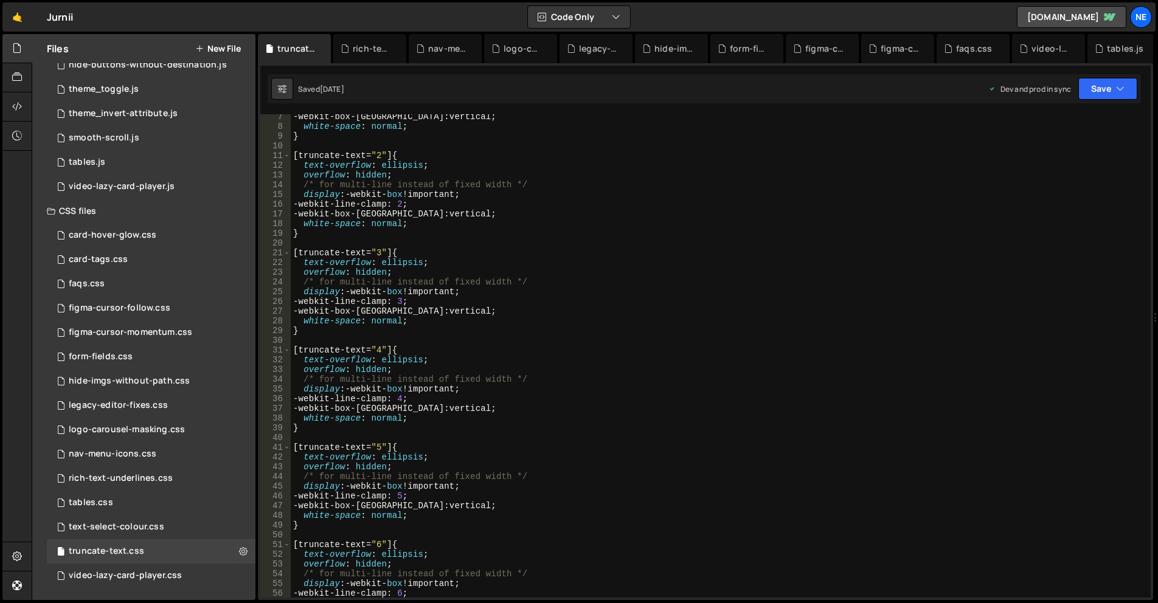
scroll to position [0, 0]
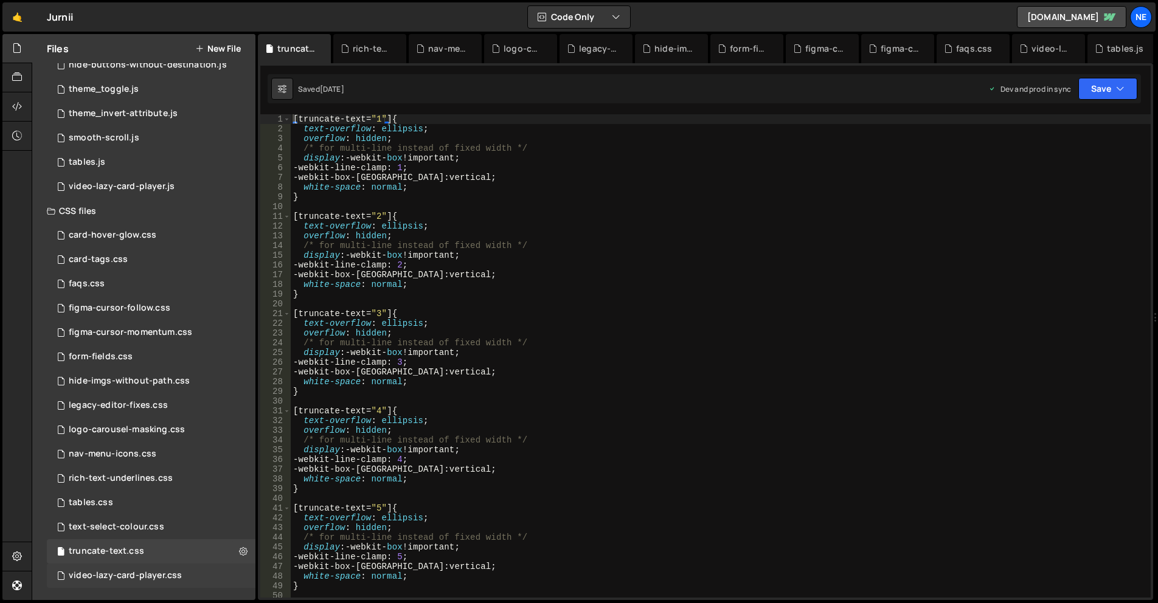
click at [166, 577] on div "video-lazy-card-player.css" at bounding box center [125, 576] width 113 height 11
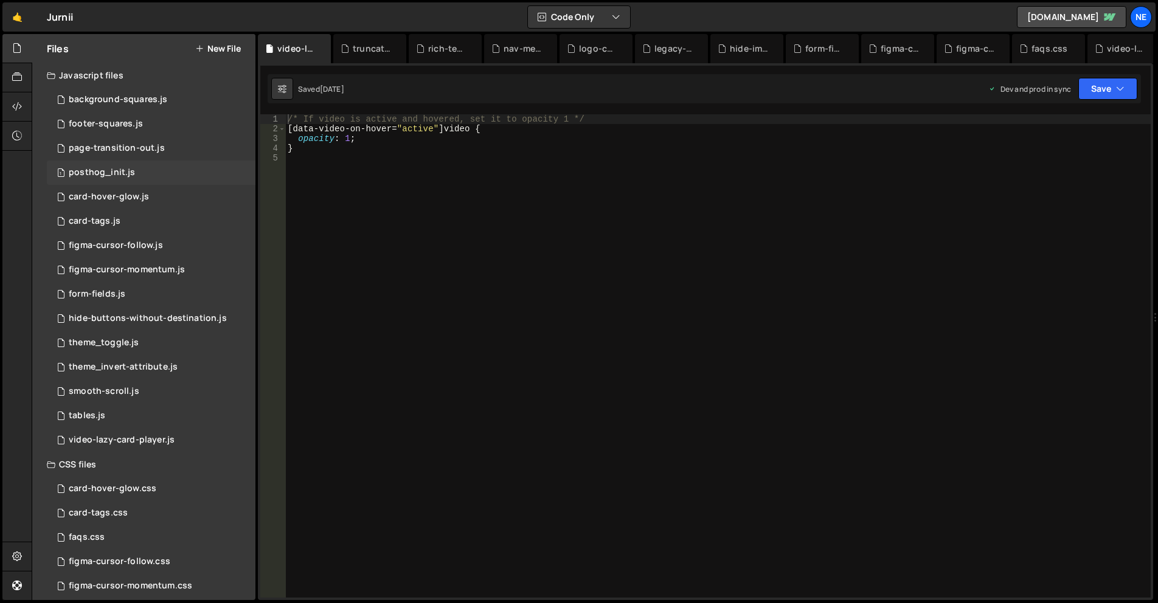
click at [172, 162] on div "1 posthog_init.js 0" at bounding box center [151, 173] width 209 height 24
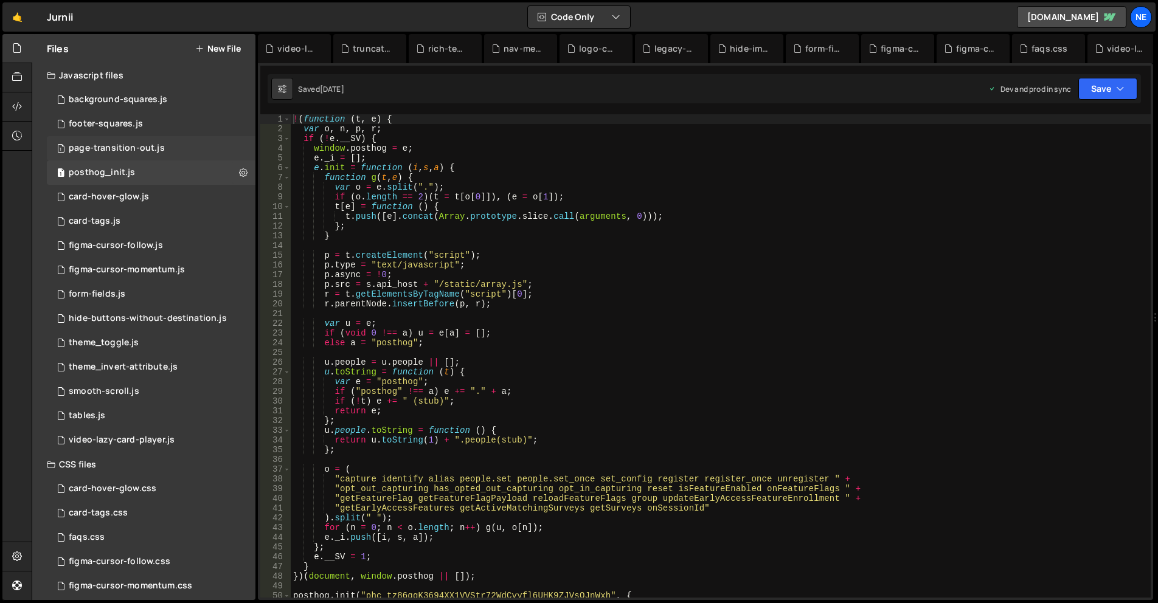
click at [158, 149] on div "page-transition-out.js" at bounding box center [117, 148] width 96 height 11
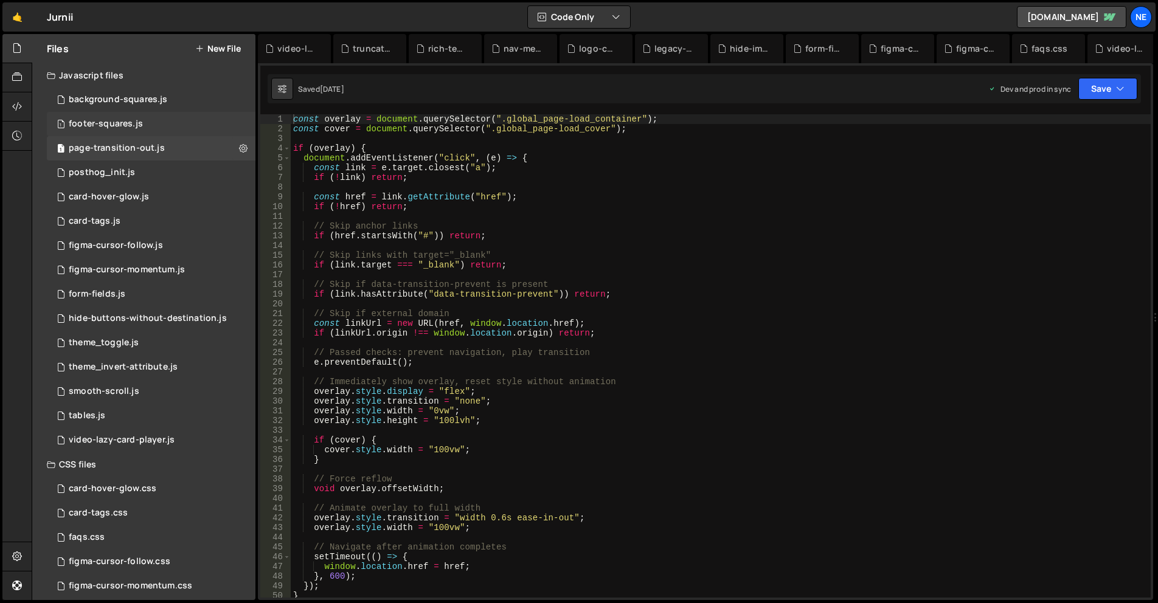
click at [144, 123] on div "1 footer-squares.js 0" at bounding box center [151, 124] width 209 height 24
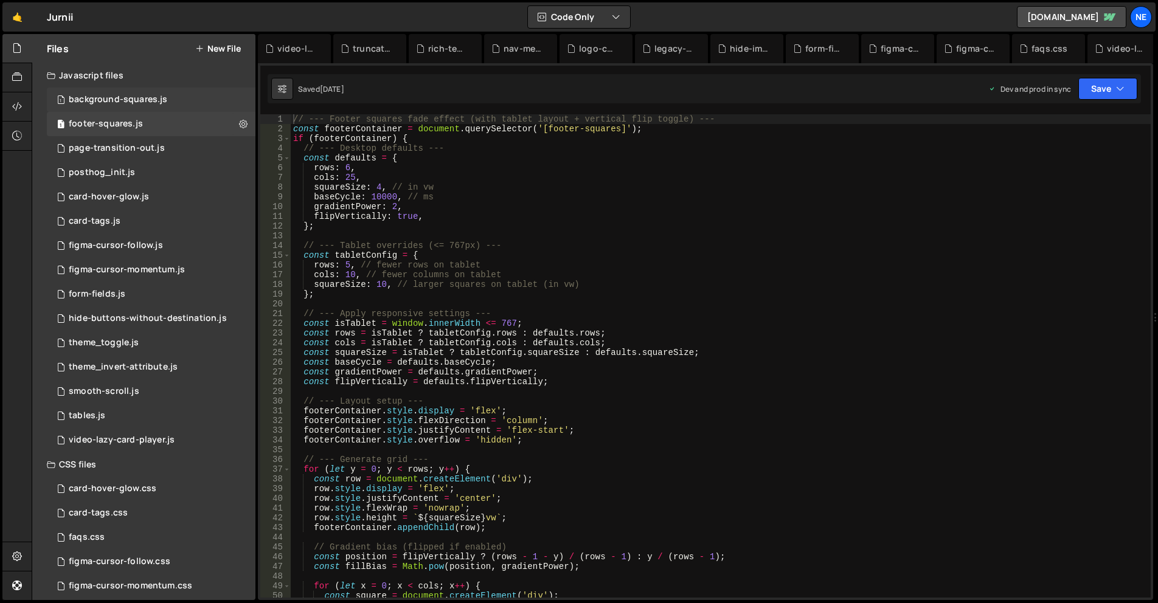
click at [178, 99] on div "1 background-squares.js 0" at bounding box center [151, 100] width 209 height 24
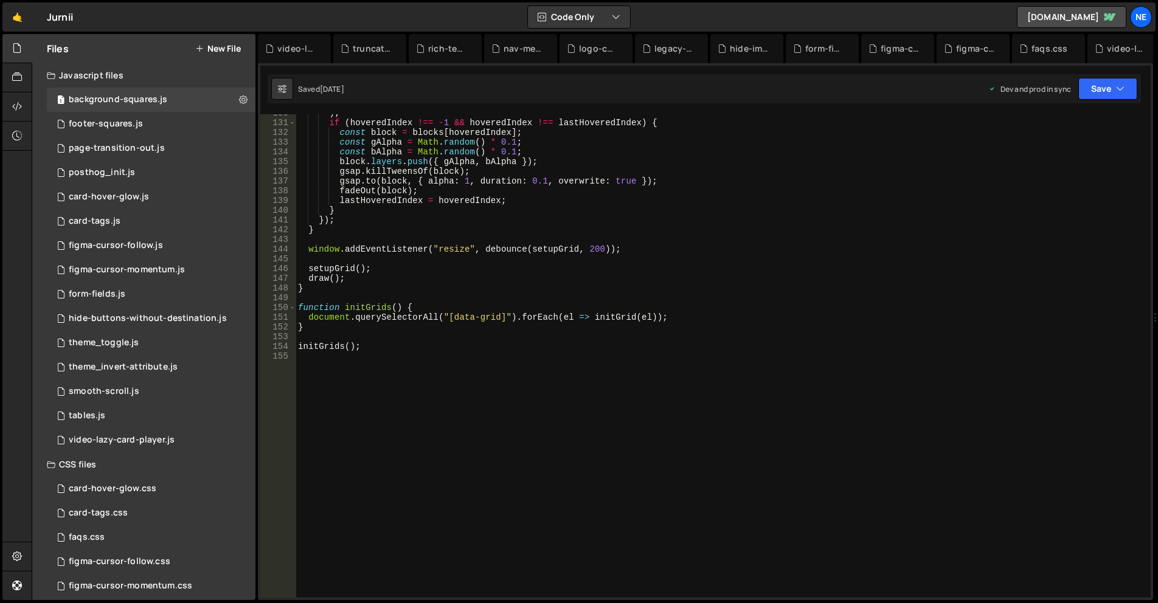
scroll to position [1141, 0]
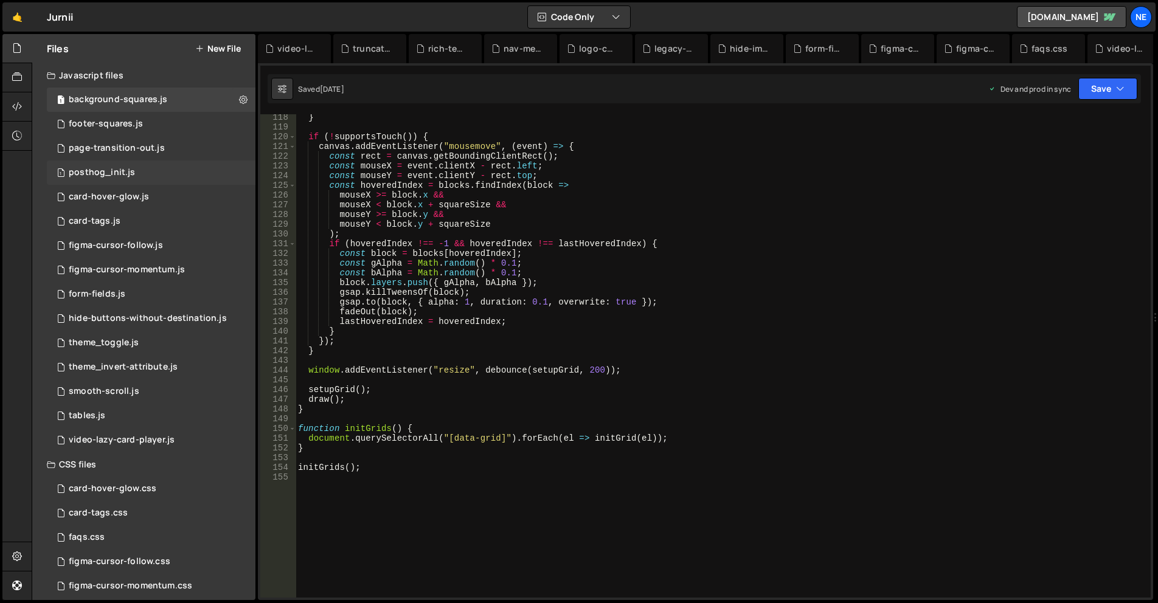
click at [160, 177] on div "1 posthog_init.js 0" at bounding box center [151, 173] width 209 height 24
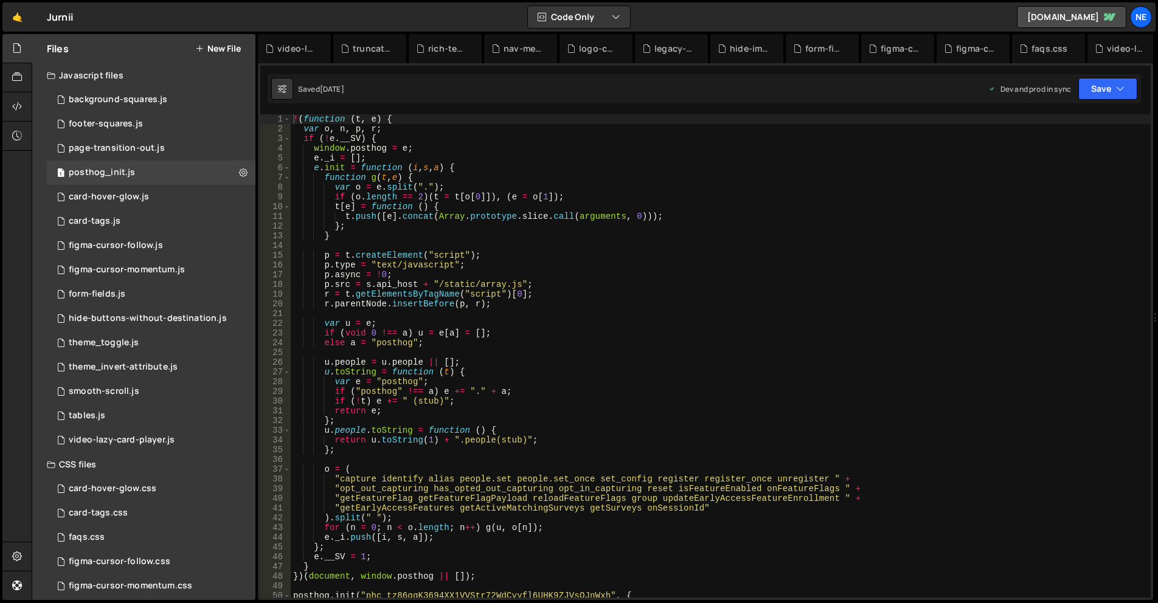
scroll to position [0, 0]
click at [238, 175] on button at bounding box center [243, 173] width 22 height 22
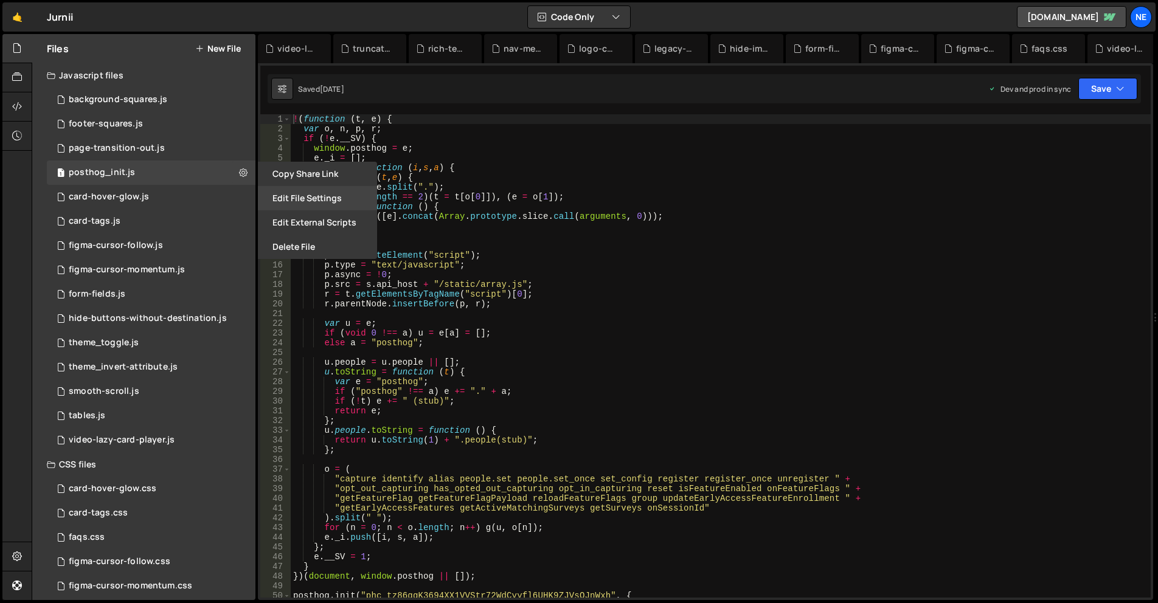
click at [291, 196] on button "Edit File Settings" at bounding box center [317, 198] width 119 height 24
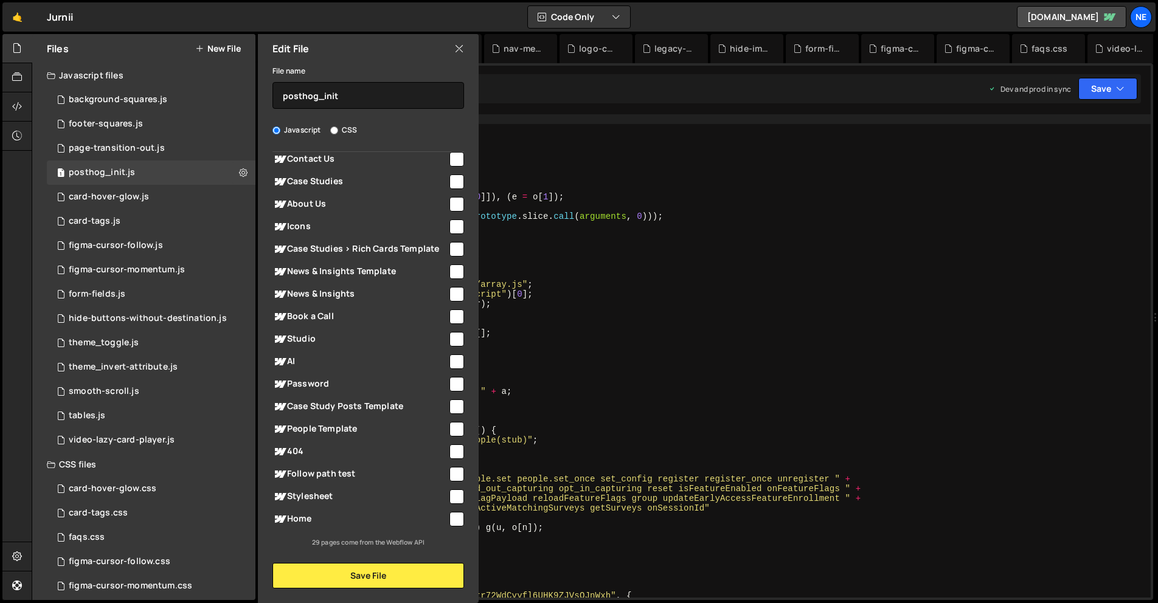
drag, startPoint x: 465, startPoint y: 54, endPoint x: 456, endPoint y: 55, distance: 9.2
click at [465, 54] on div "Edit File" at bounding box center [368, 48] width 221 height 29
click at [249, 172] on button at bounding box center [243, 173] width 22 height 22
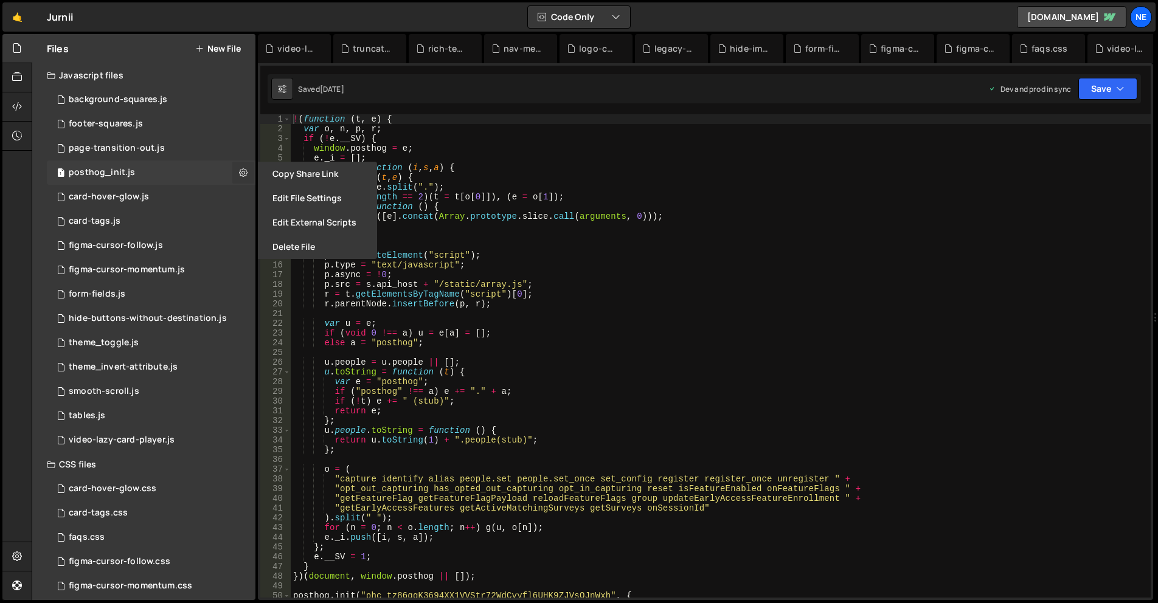
click at [245, 172] on icon at bounding box center [243, 173] width 9 height 12
click at [294, 245] on button "Delete File" at bounding box center [317, 247] width 119 height 24
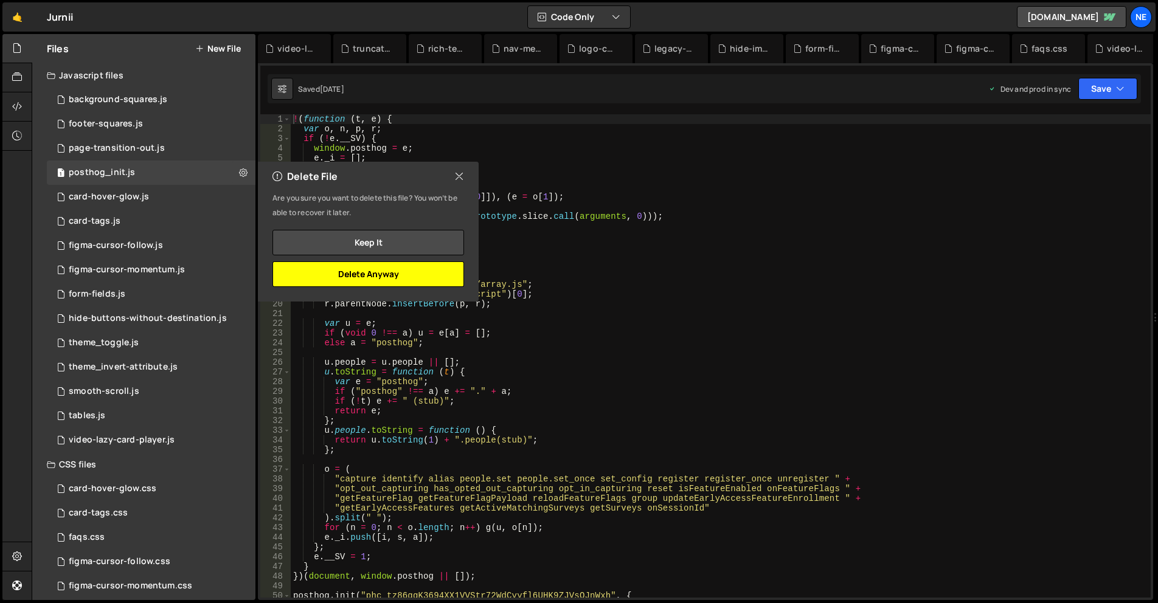
click at [400, 274] on button "Delete Anyway" at bounding box center [369, 275] width 192 height 26
